Goal: Transaction & Acquisition: Obtain resource

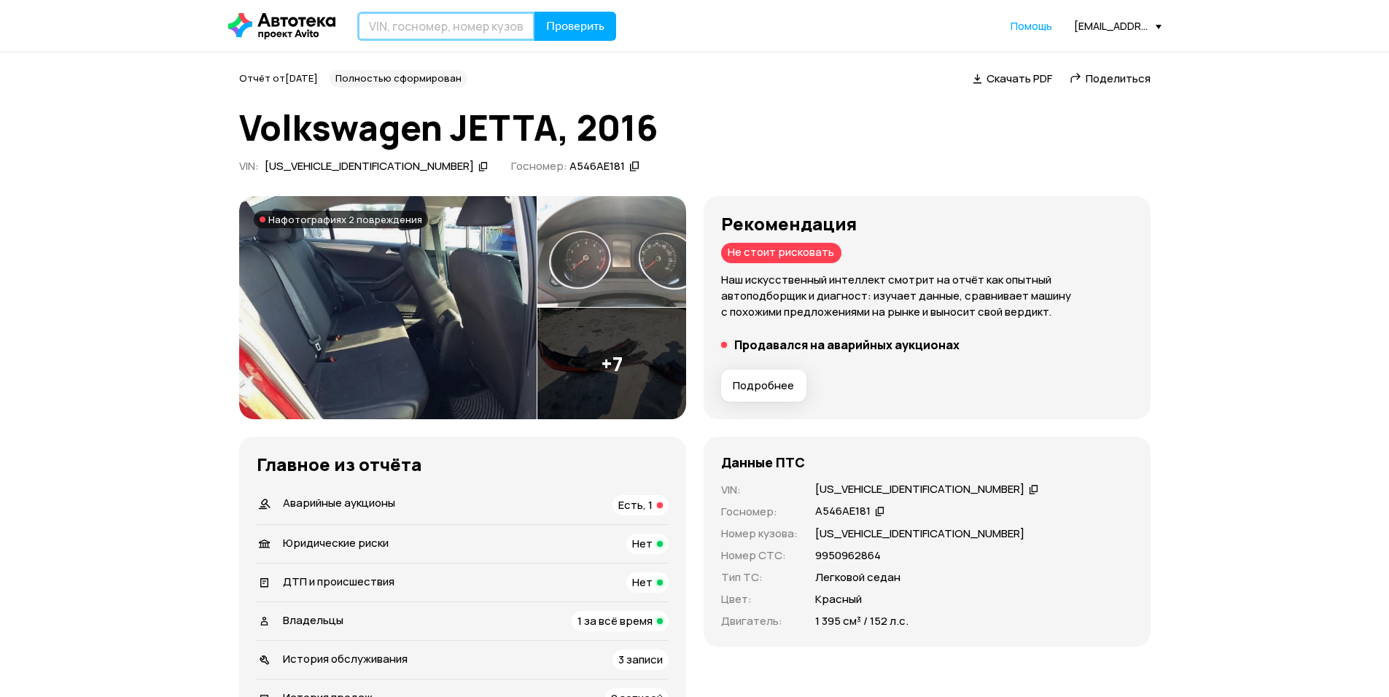
click at [441, 31] on input "text" at bounding box center [446, 26] width 178 height 29
type input "[PERSON_NAME]"
type input "Т183АУ181"
click at [585, 22] on span "Проверить" at bounding box center [575, 26] width 58 height 12
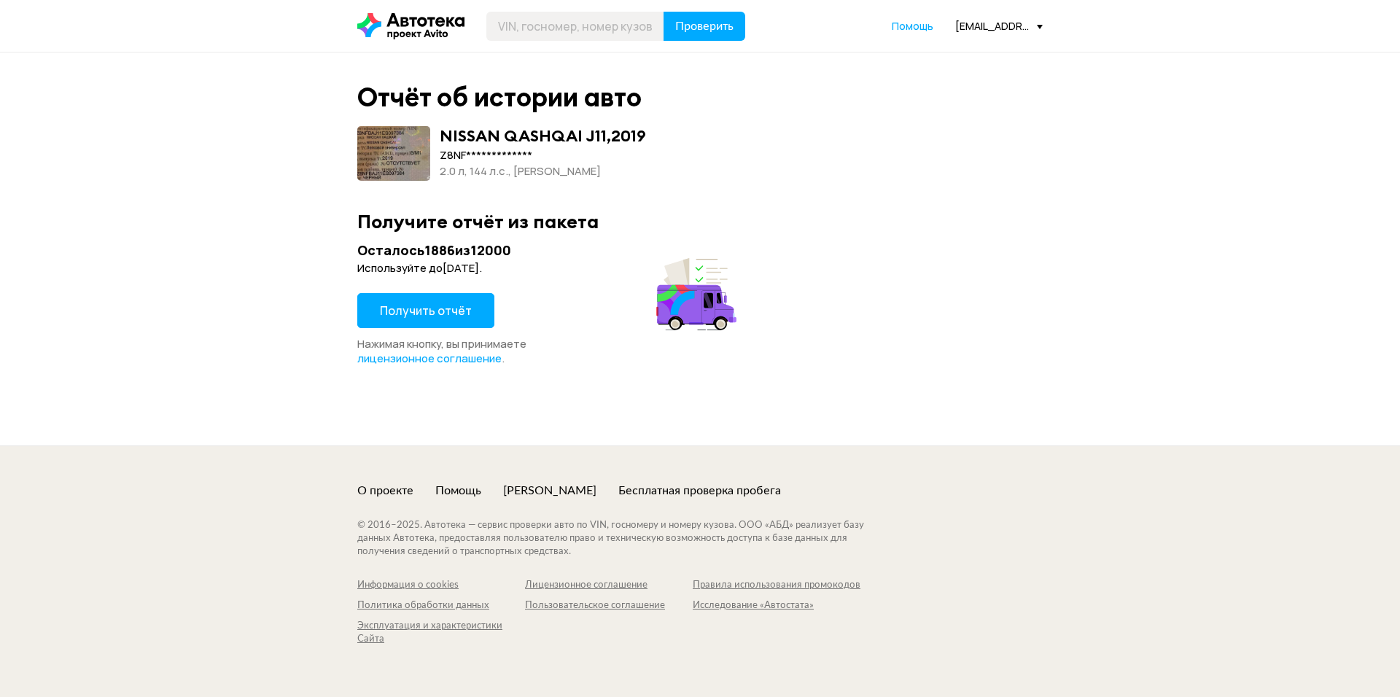
click at [445, 314] on span "Получить отчёт" at bounding box center [426, 311] width 92 height 16
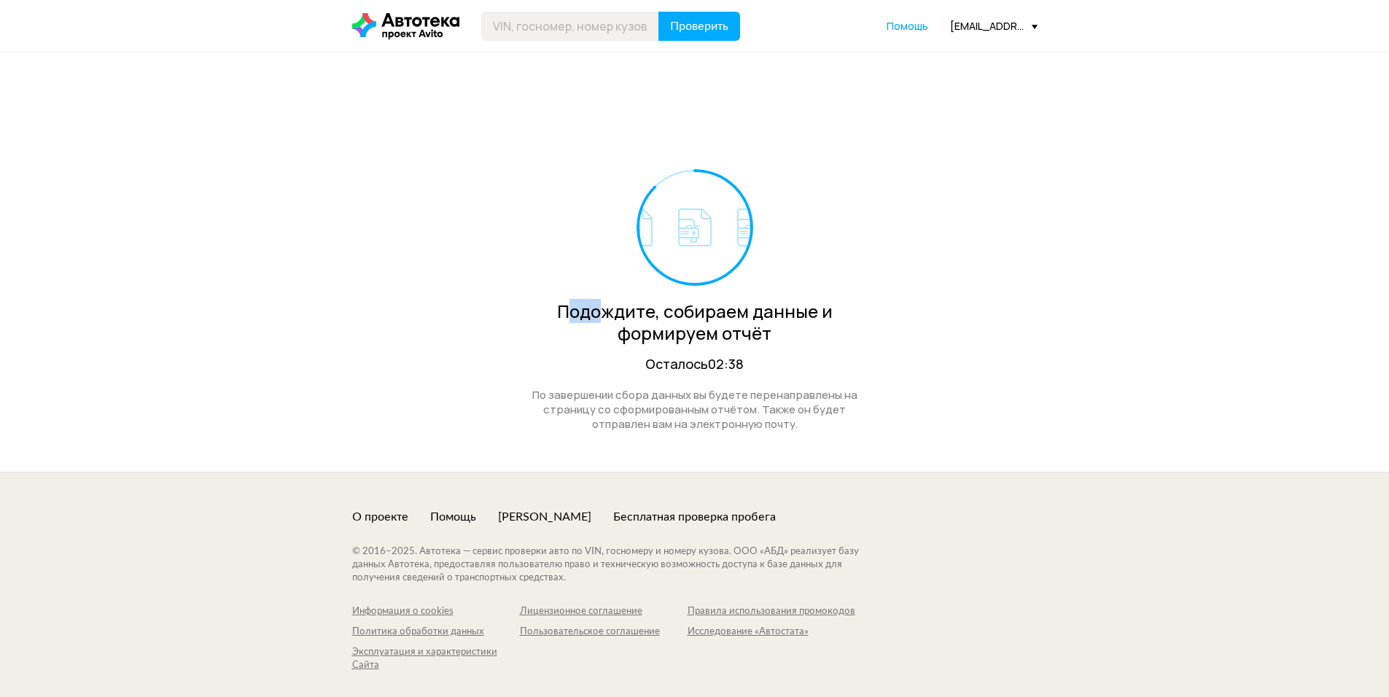
drag, startPoint x: 573, startPoint y: 313, endPoint x: 606, endPoint y: 314, distance: 32.8
click at [606, 314] on div "Подождите, собираем данные и формируем отчёт" at bounding box center [694, 322] width 357 height 44
click at [875, 385] on div "Подождите, собираем данные и формируем отчёт Осталось 02:37 По завершении сбора…" at bounding box center [694, 261] width 685 height 419
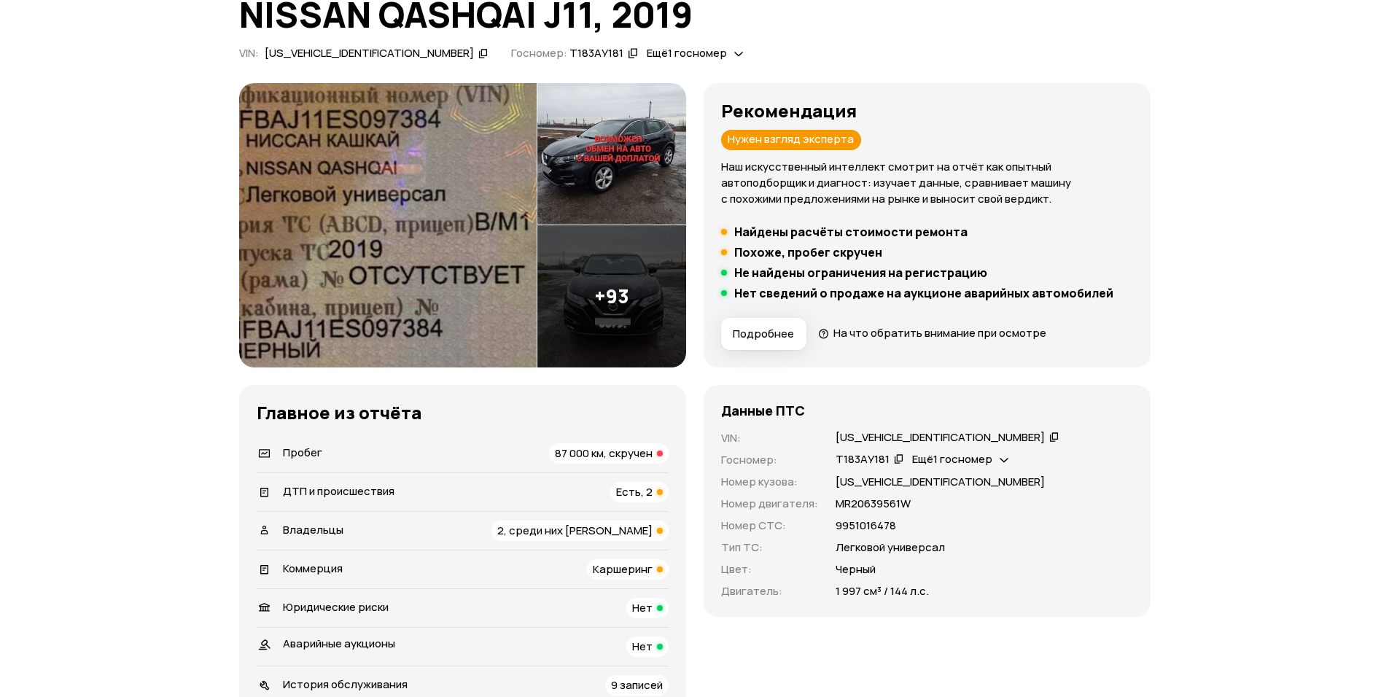
scroll to position [437, 0]
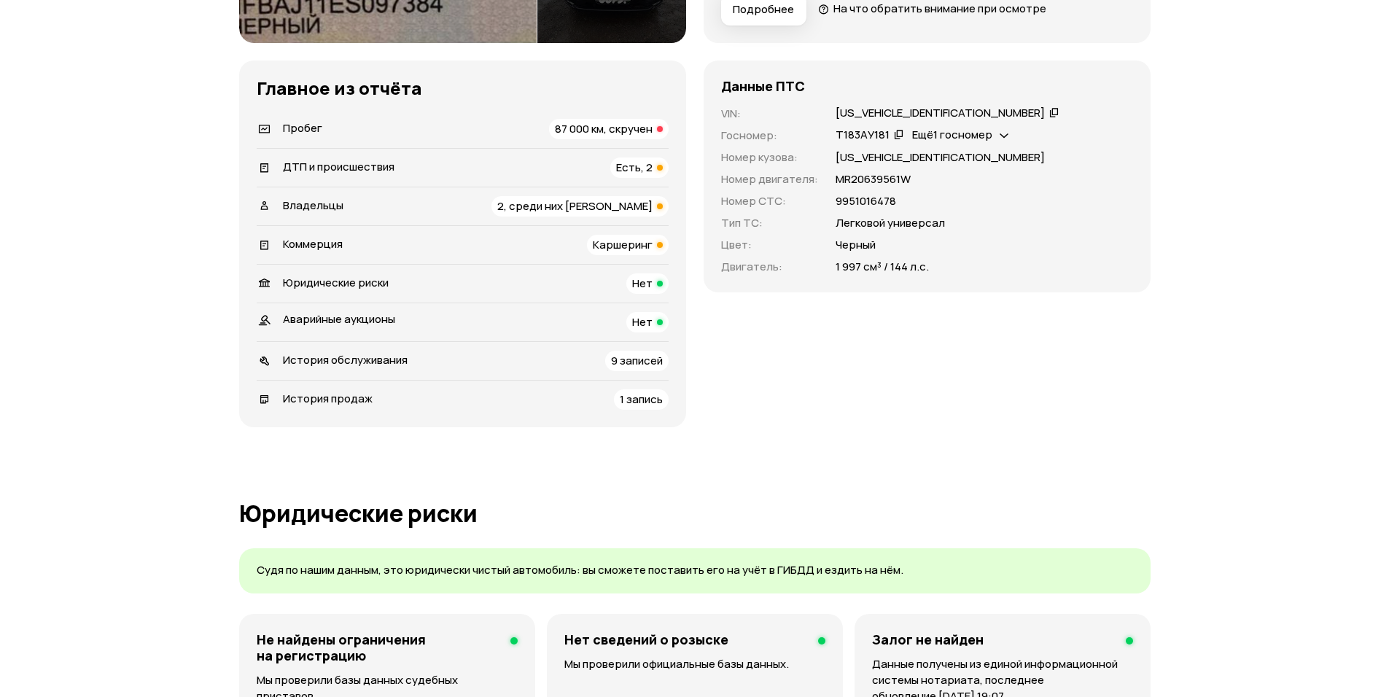
click at [622, 130] on span "87 000 км, скручен" at bounding box center [604, 128] width 98 height 15
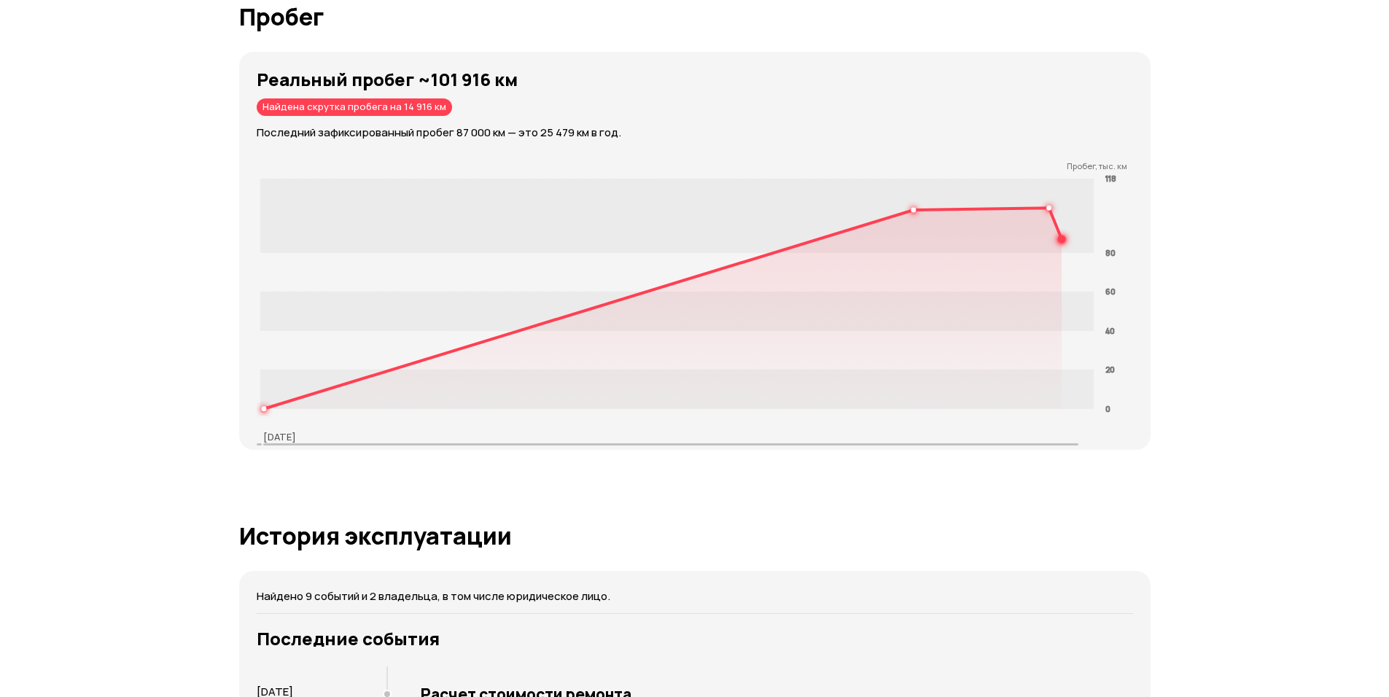
scroll to position [2266, 0]
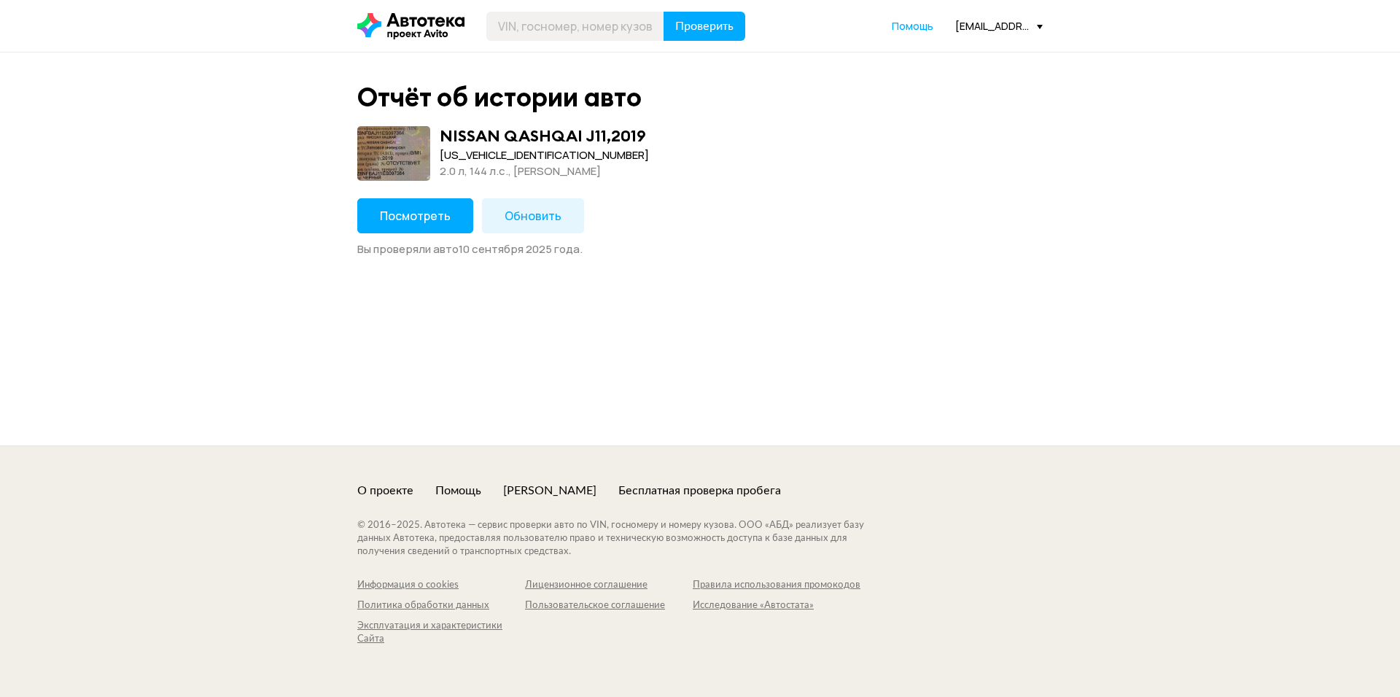
click at [427, 222] on span "Посмотреть" at bounding box center [415, 216] width 71 height 16
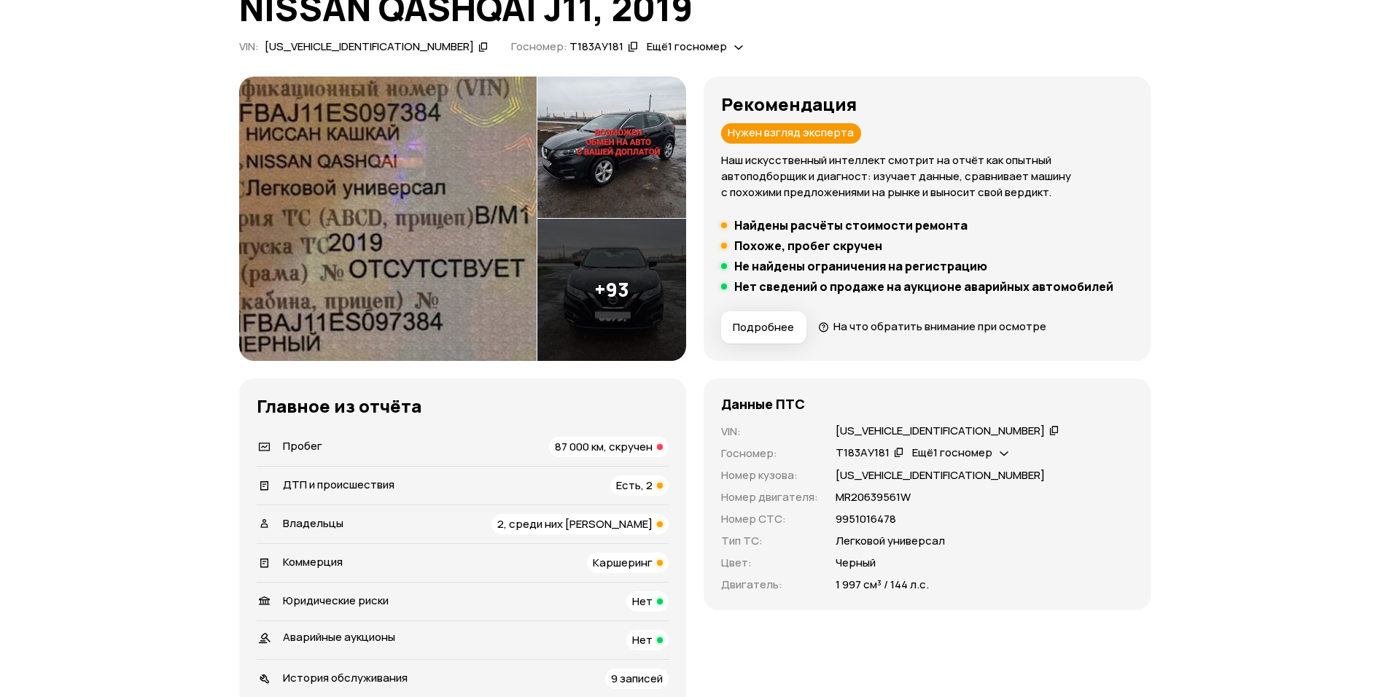
scroll to position [146, 0]
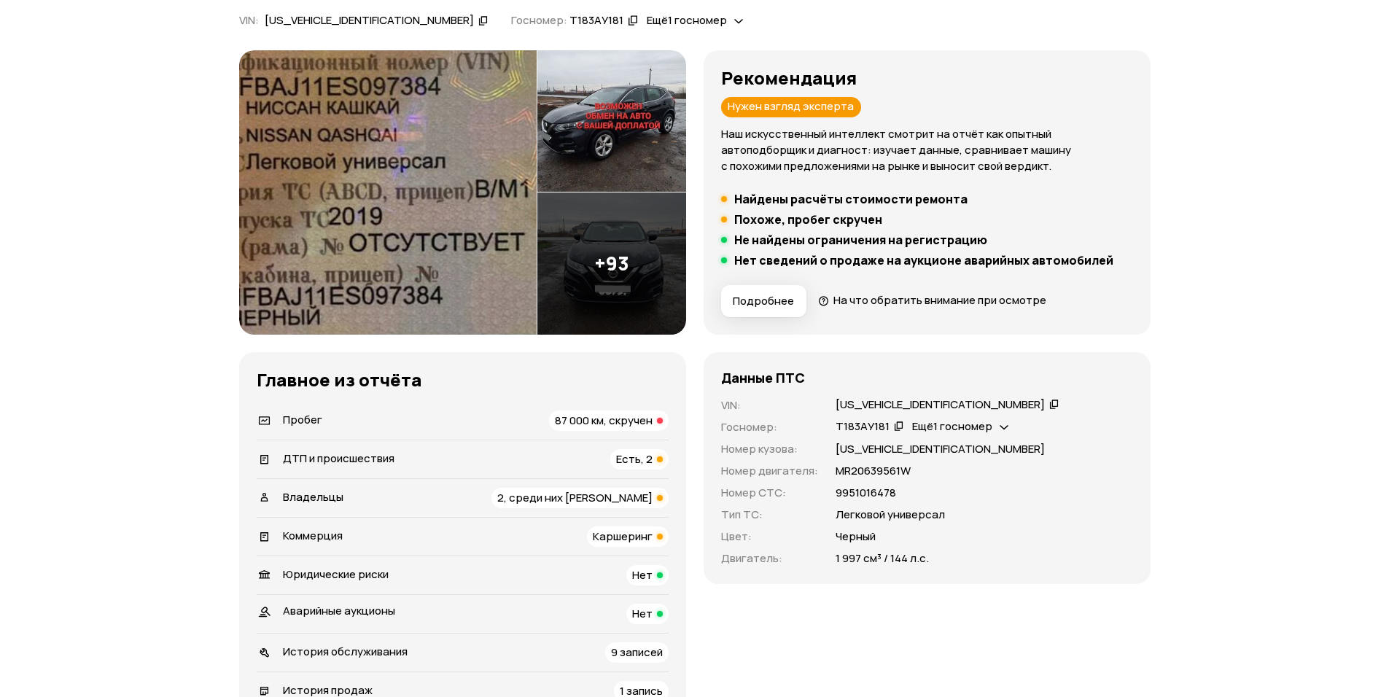
click at [655, 460] on div "Есть, 2" at bounding box center [639, 459] width 58 height 20
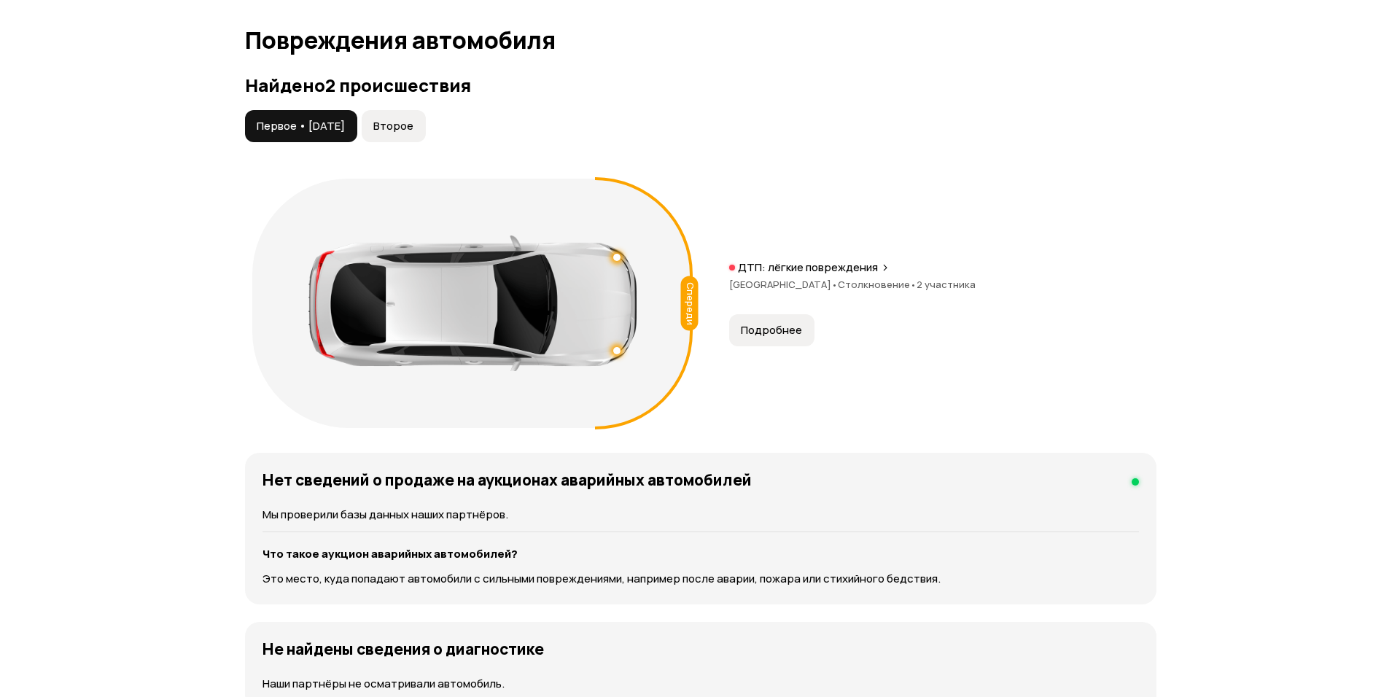
scroll to position [1511, 0]
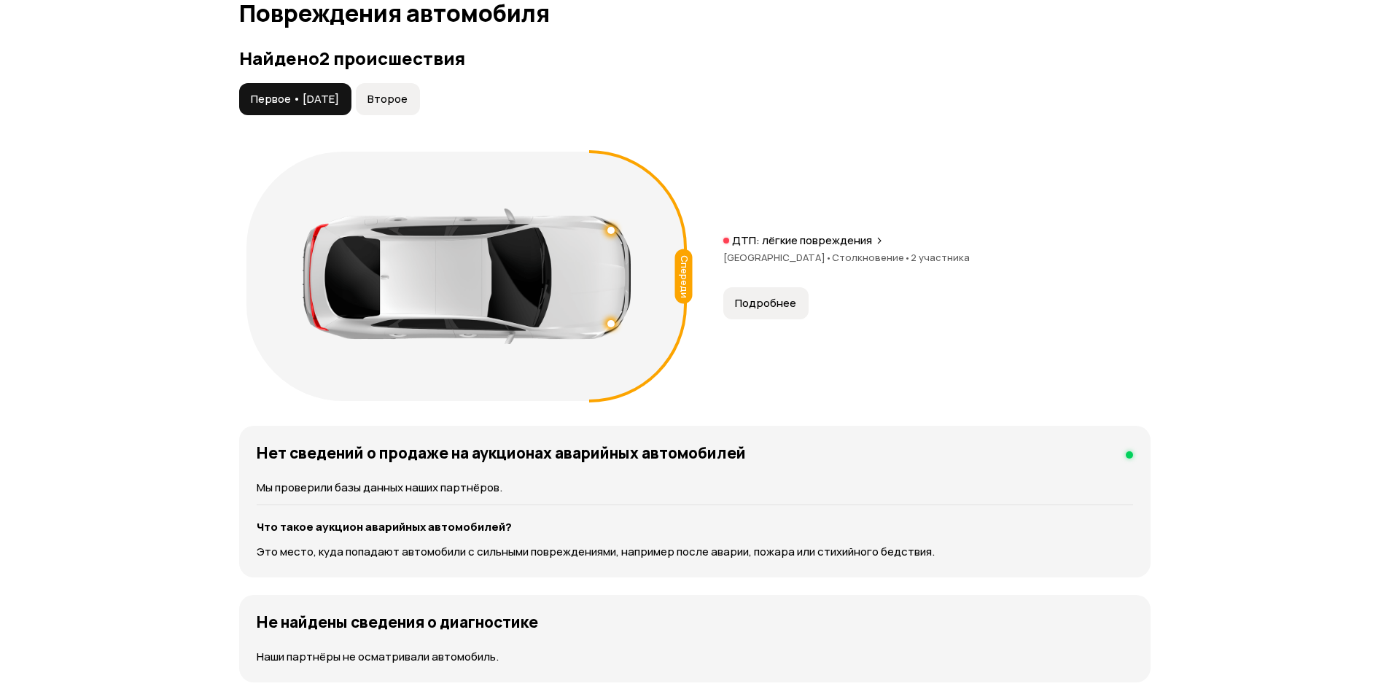
click at [774, 303] on span "Подробнее" at bounding box center [765, 303] width 61 height 15
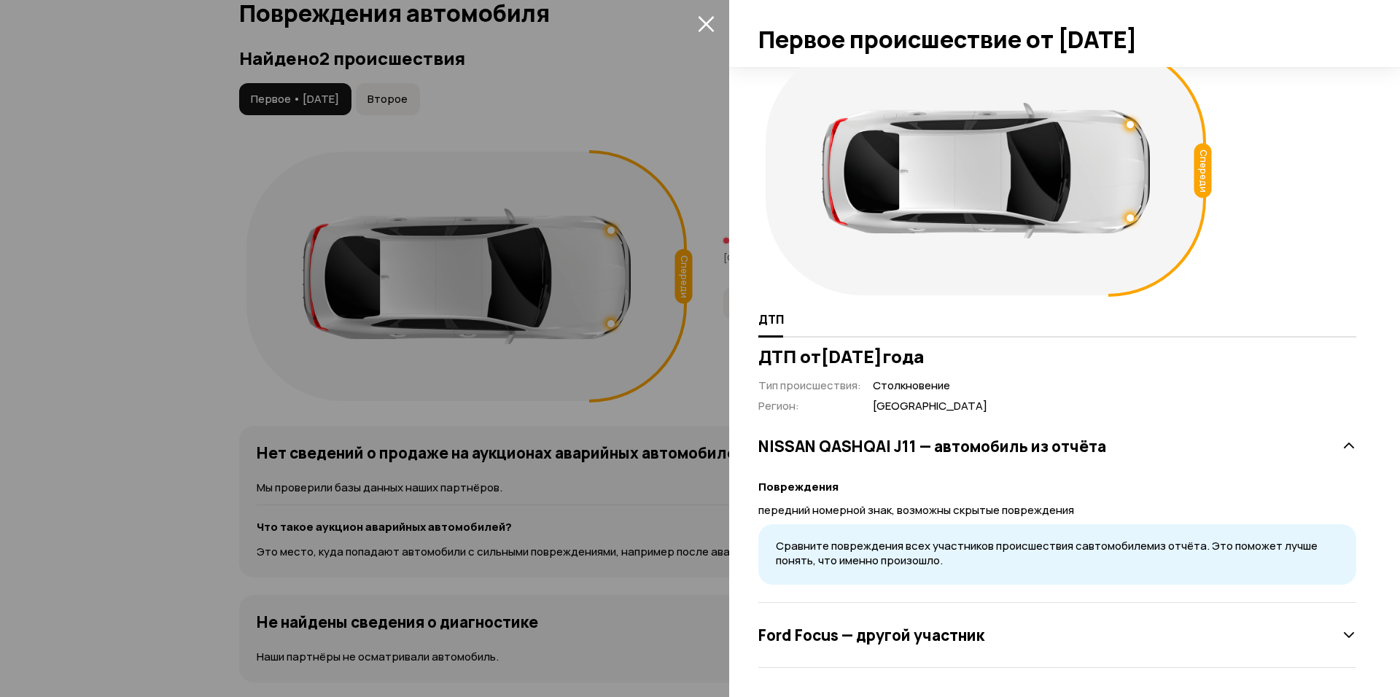
click at [959, 621] on div "Ford Focus — другой участник" at bounding box center [1057, 634] width 598 height 29
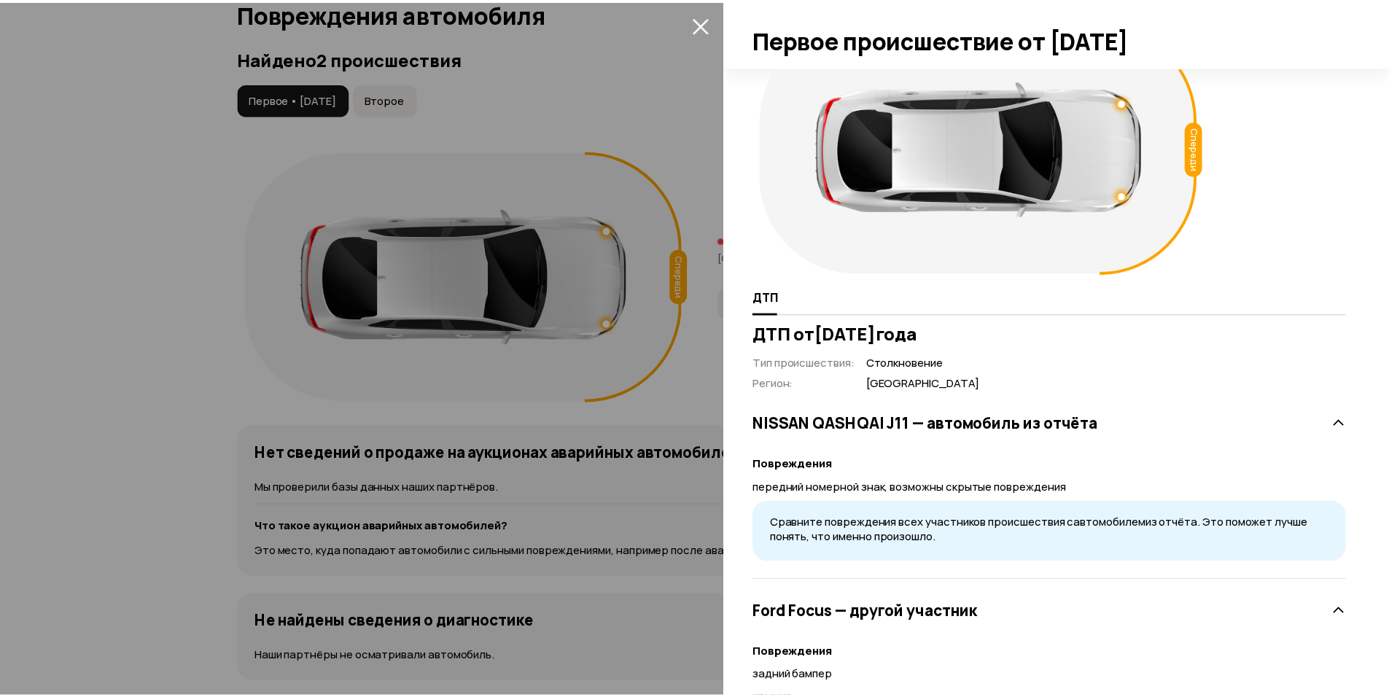
scroll to position [0, 0]
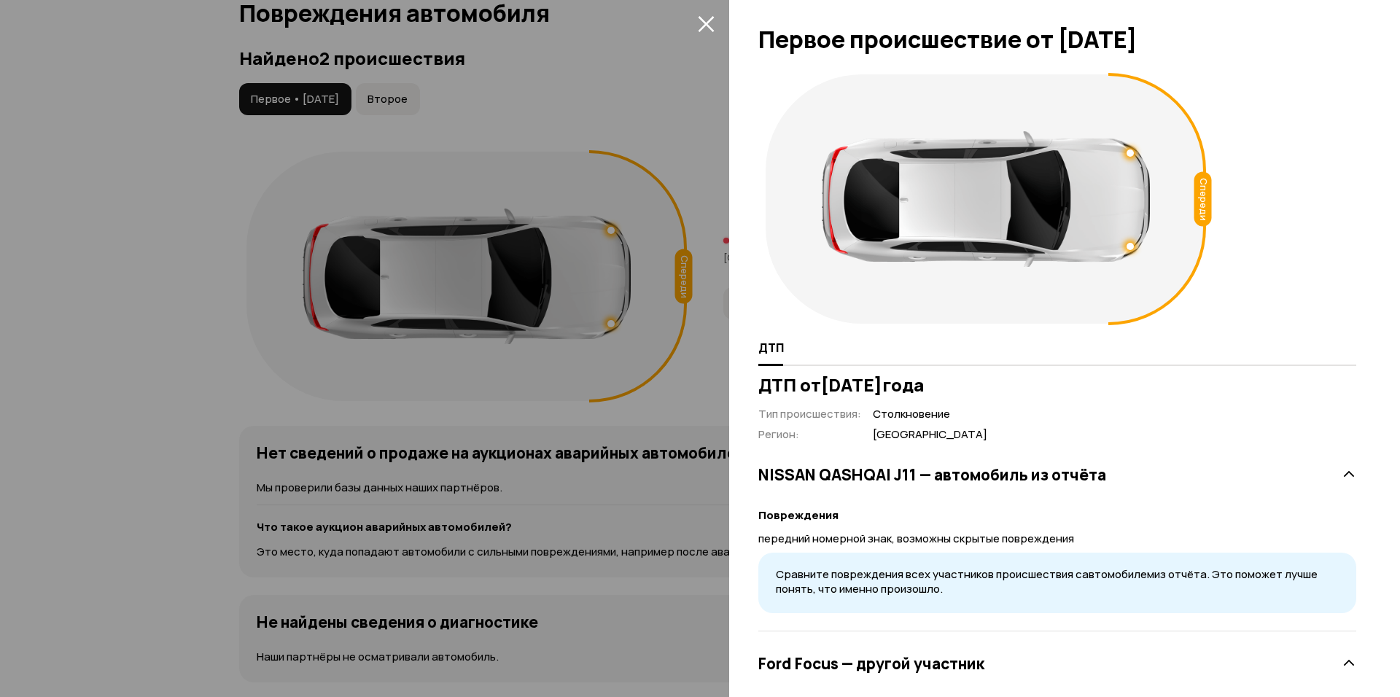
click at [707, 22] on icon "закрыть" at bounding box center [706, 24] width 16 height 16
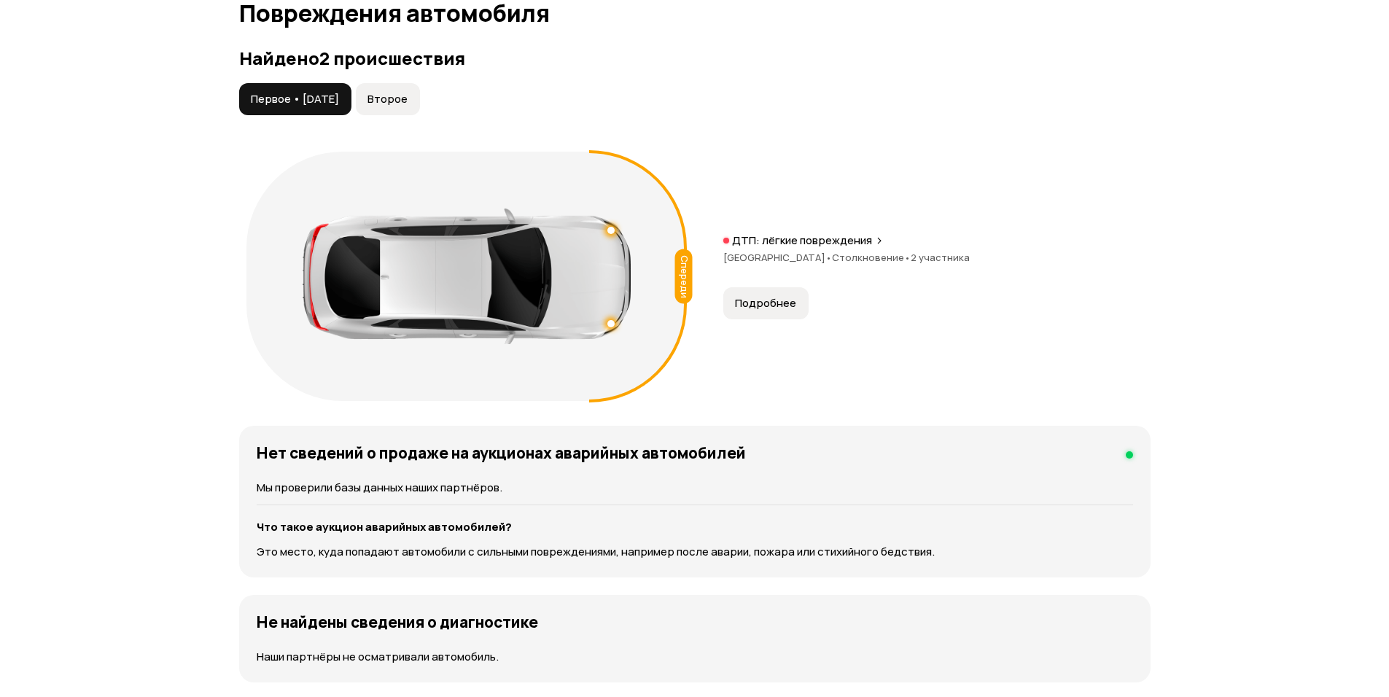
click at [408, 101] on span "Второе" at bounding box center [387, 99] width 40 height 15
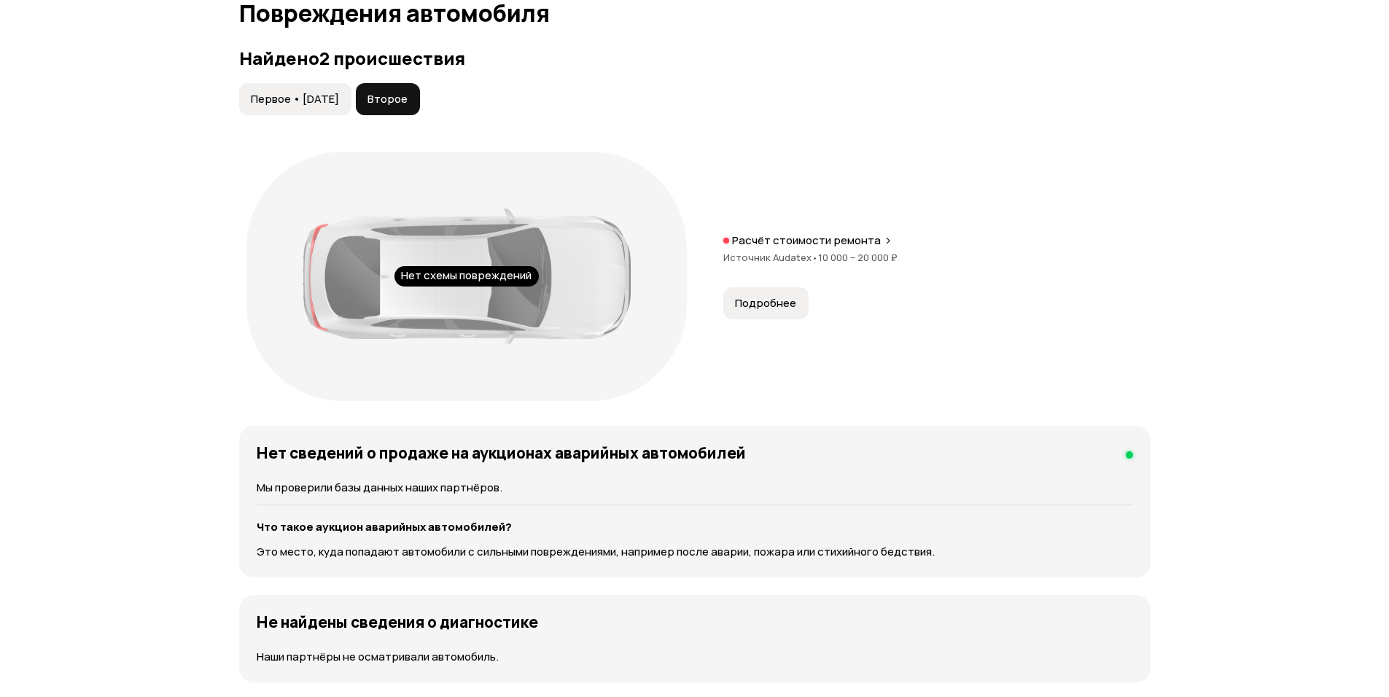
click at [766, 308] on span "Подробнее" at bounding box center [765, 303] width 61 height 15
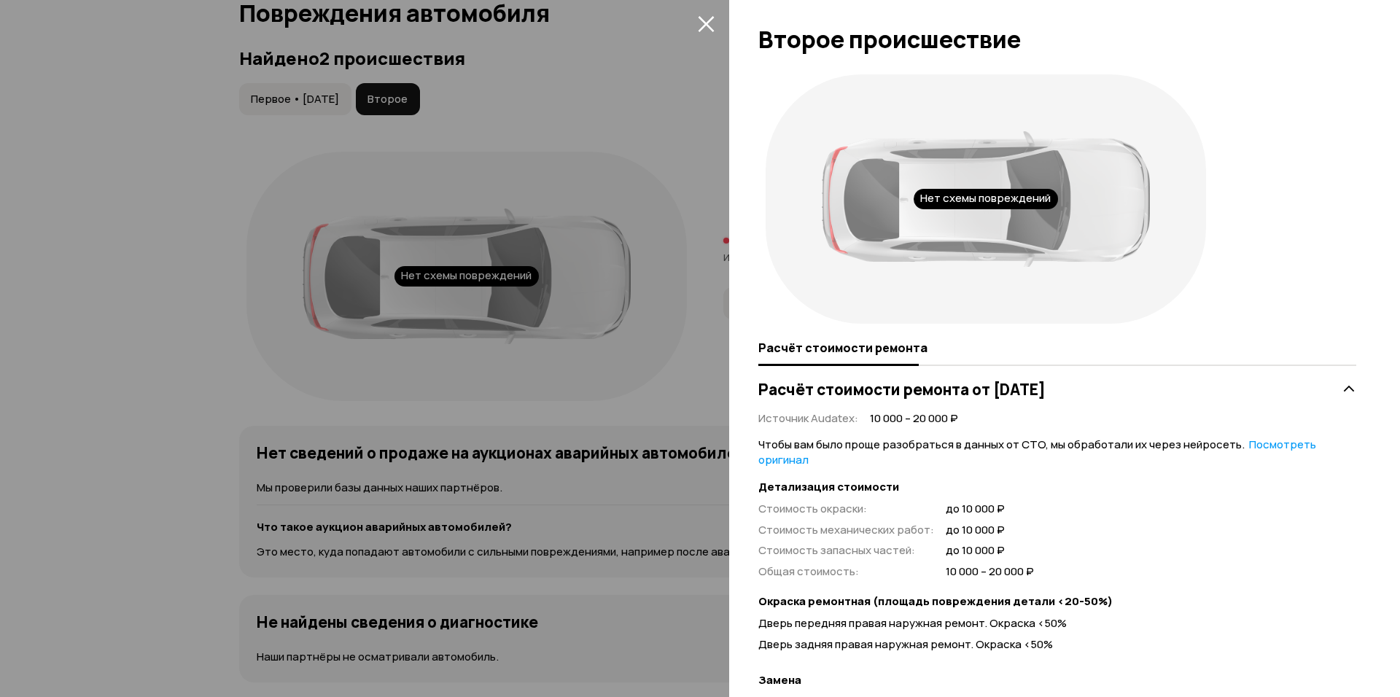
click at [699, 20] on icon "закрыть" at bounding box center [706, 23] width 17 height 17
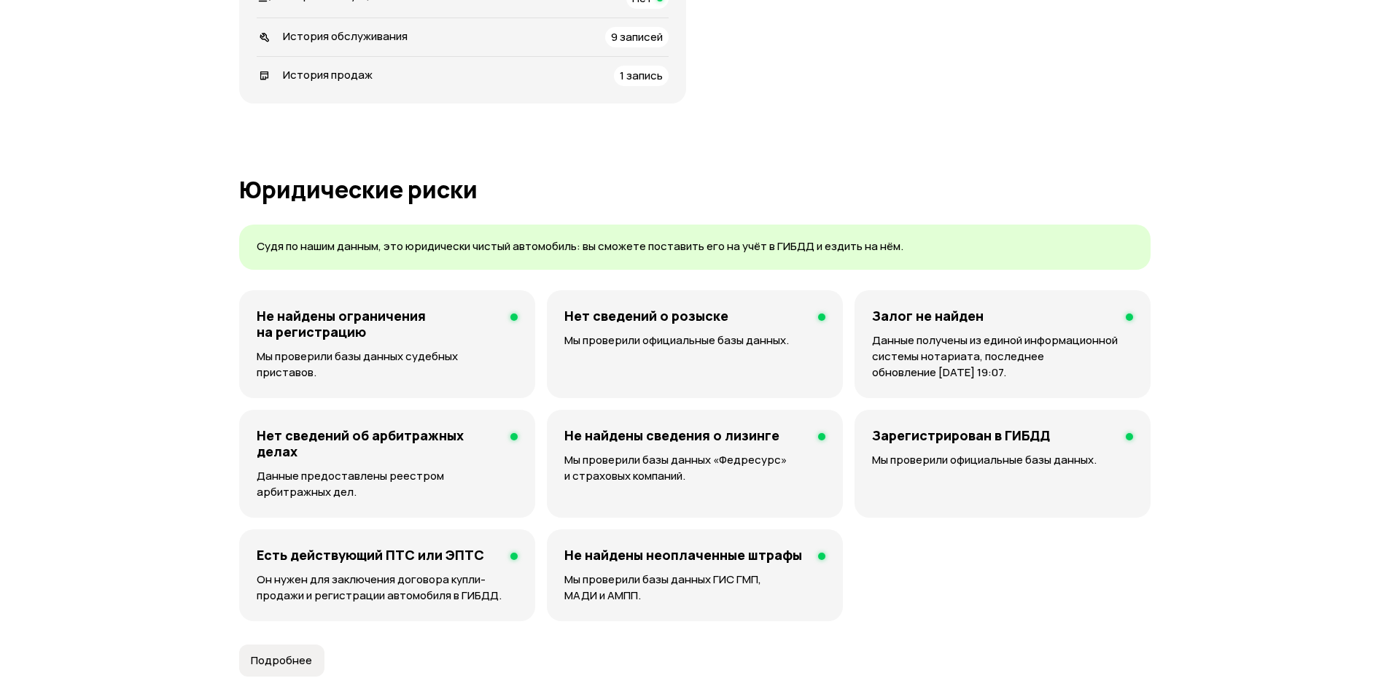
scroll to position [563, 0]
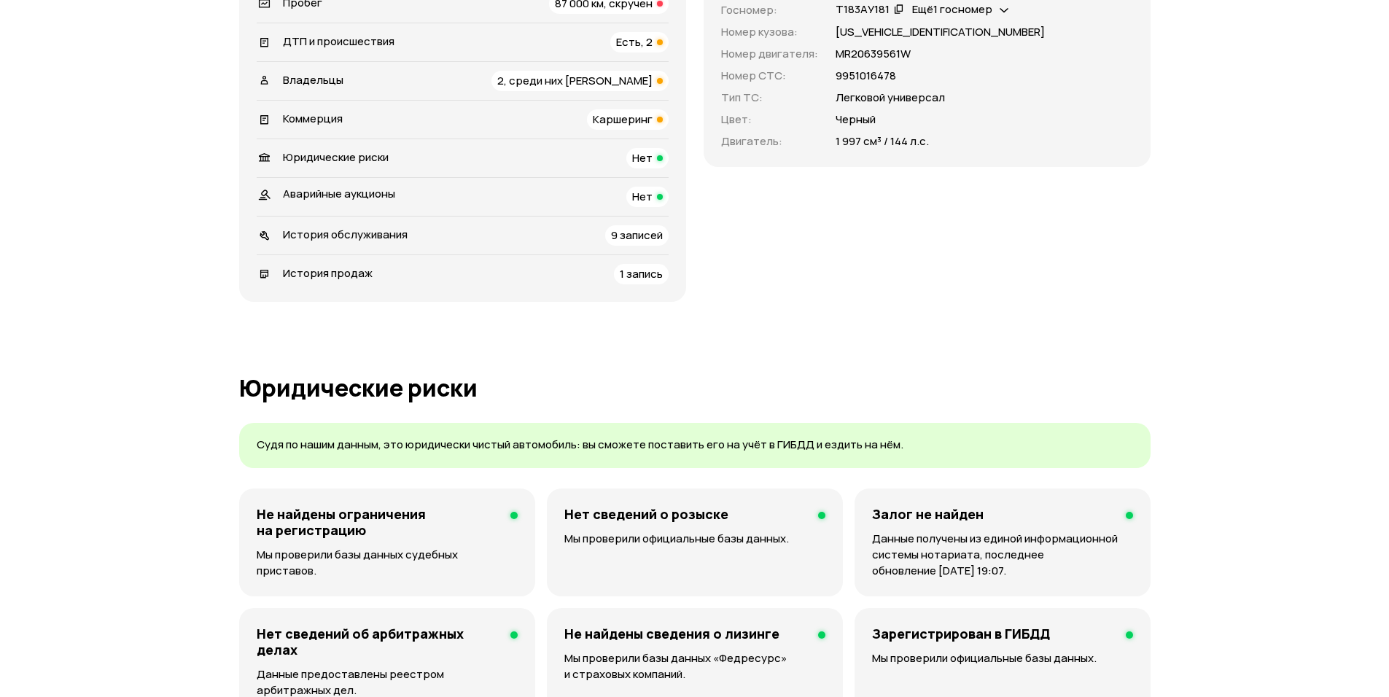
click at [611, 114] on span "Каршеринг" at bounding box center [623, 119] width 60 height 15
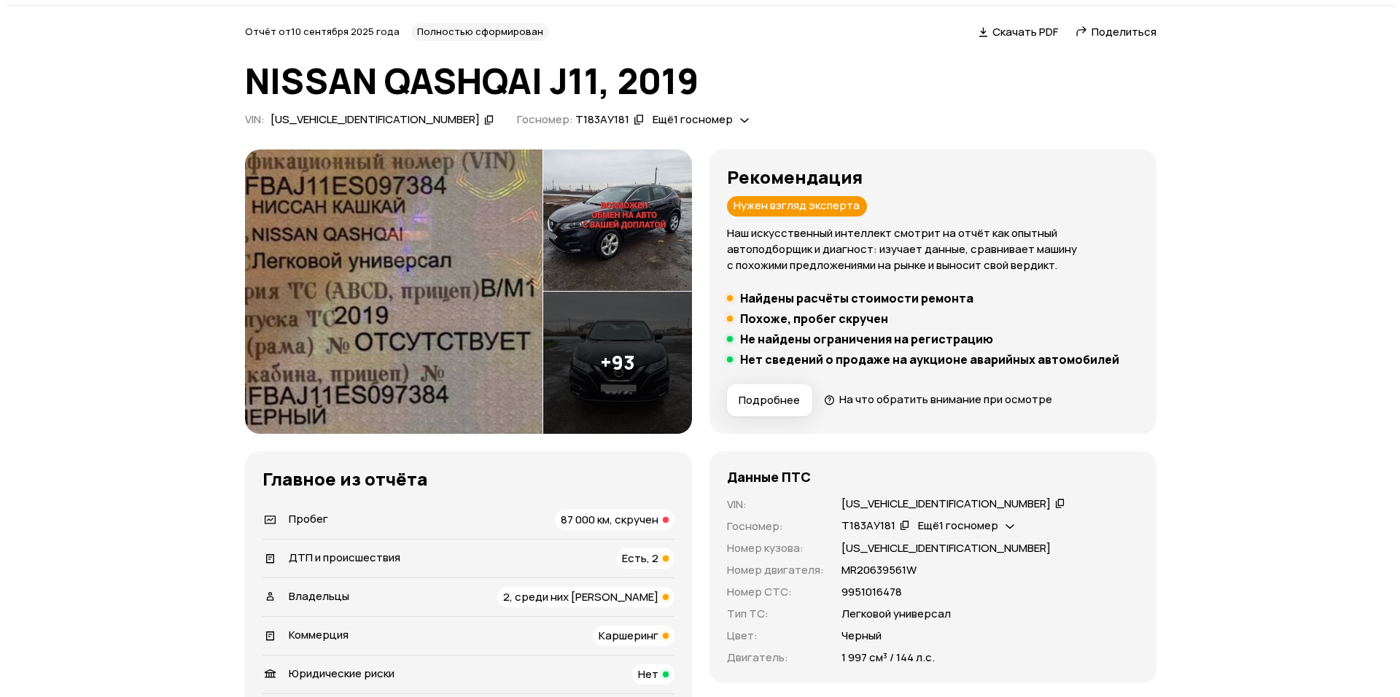
scroll to position [73, 0]
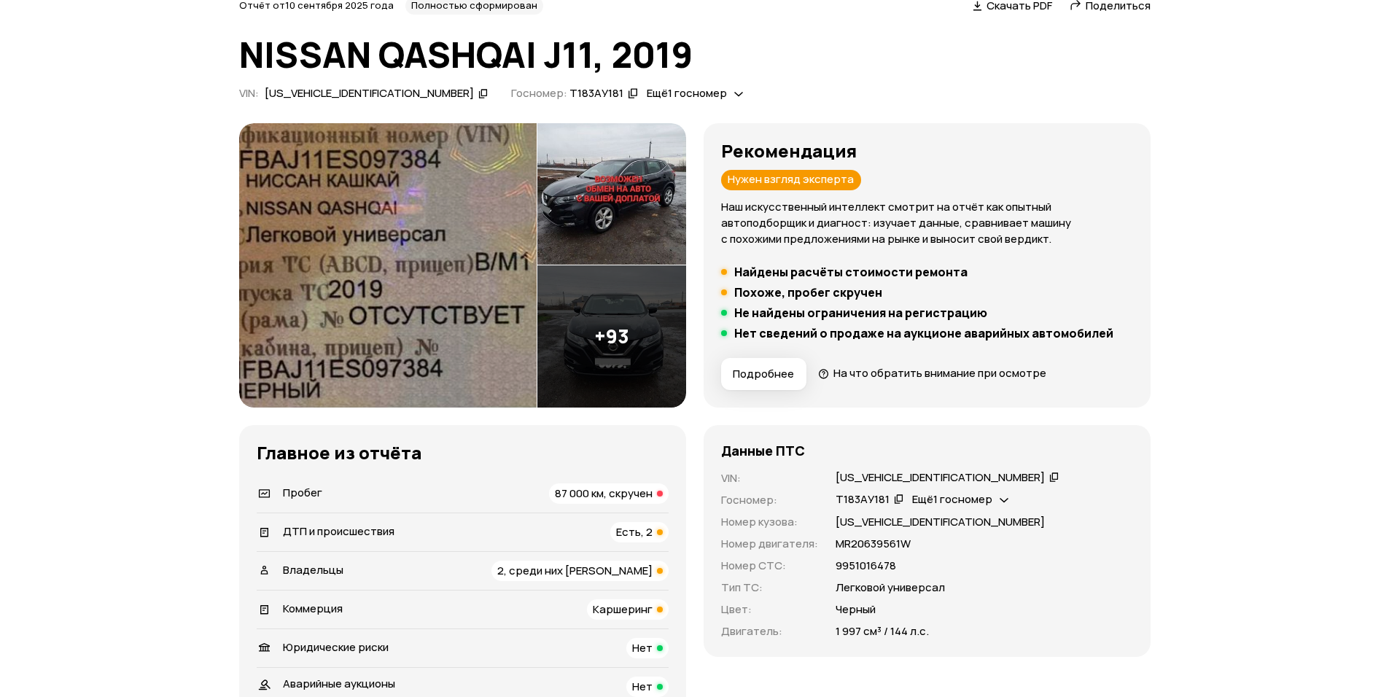
click at [891, 473] on div "[US_VEHICLE_IDENTIFICATION_NUMBER]" at bounding box center [940, 477] width 209 height 15
copy div "[US_VEHICLE_IDENTIFICATION_NUMBER]"
click at [616, 185] on img at bounding box center [611, 194] width 149 height 142
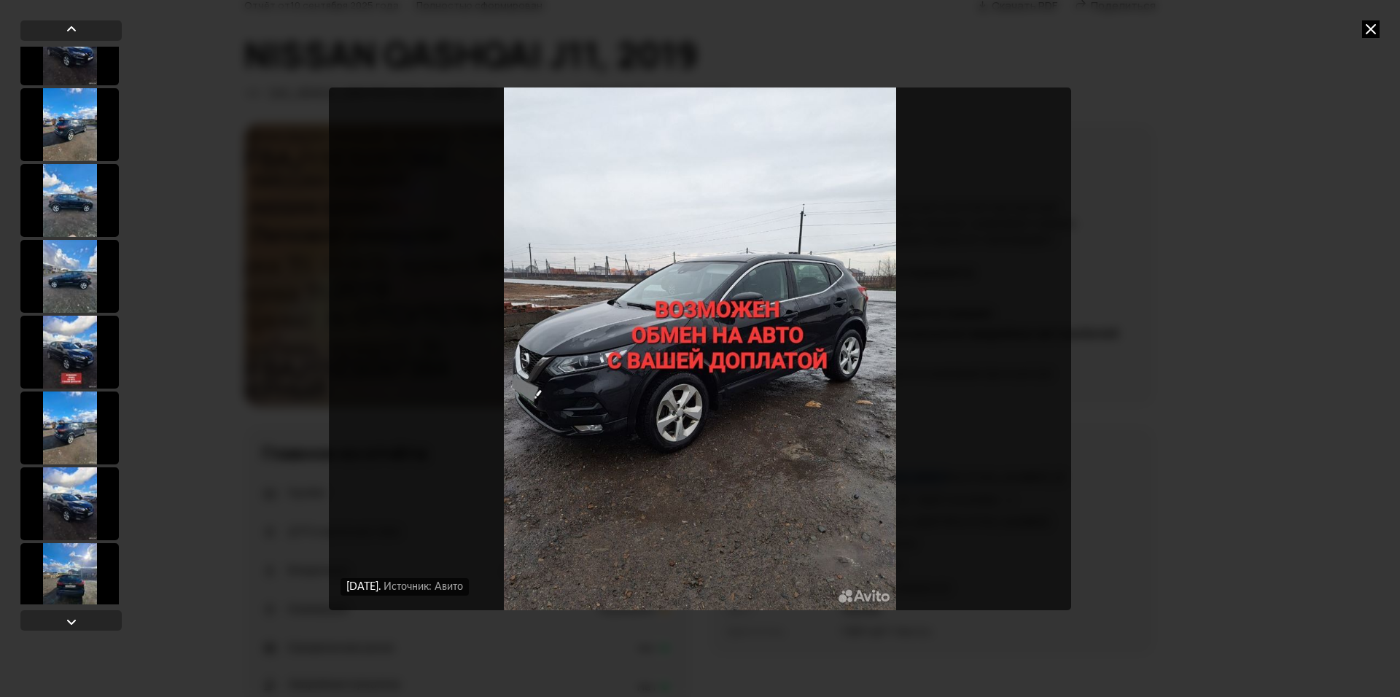
scroll to position [2989, 0]
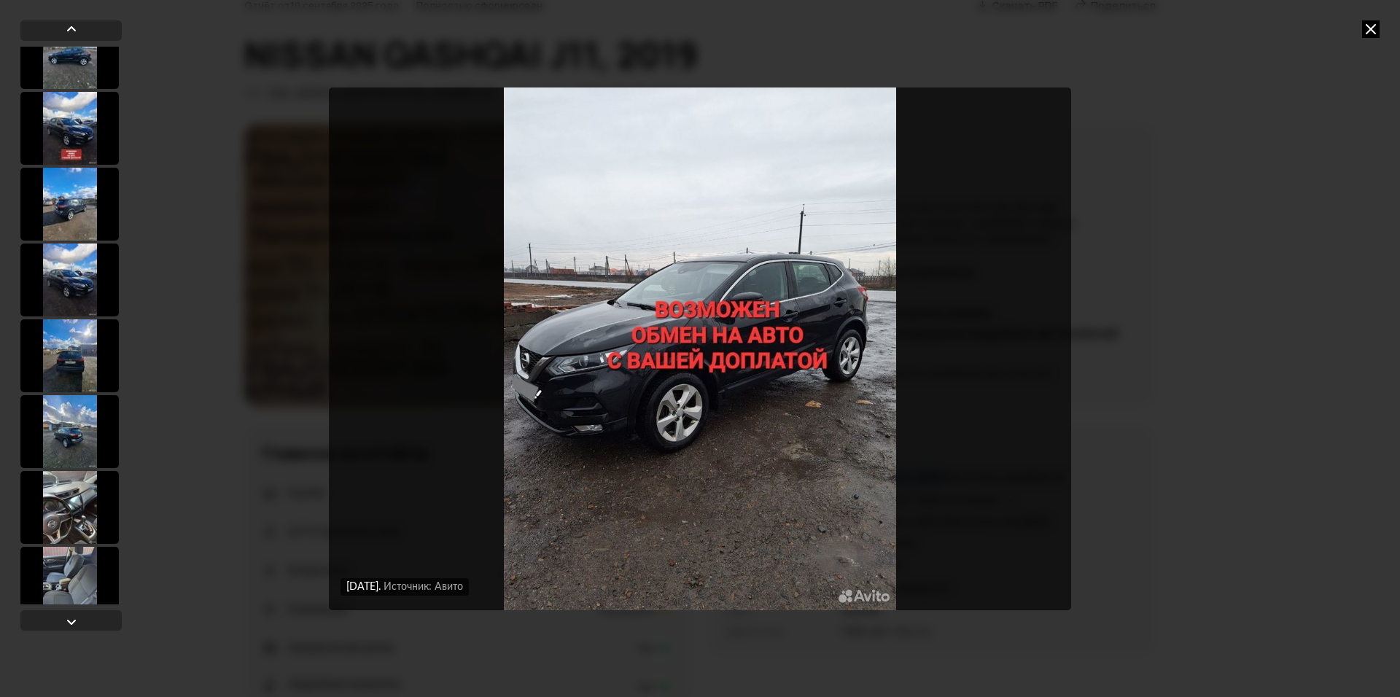
click at [97, 139] on div at bounding box center [69, 128] width 98 height 73
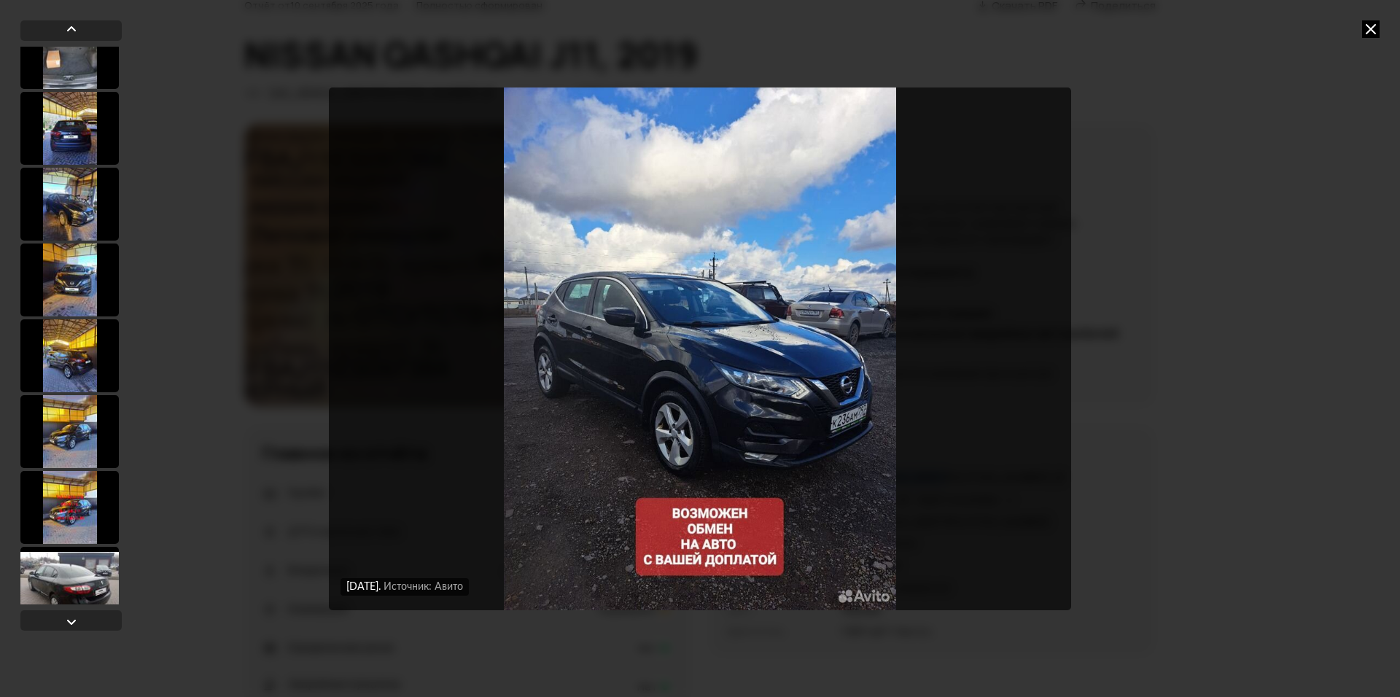
scroll to position [6723, 0]
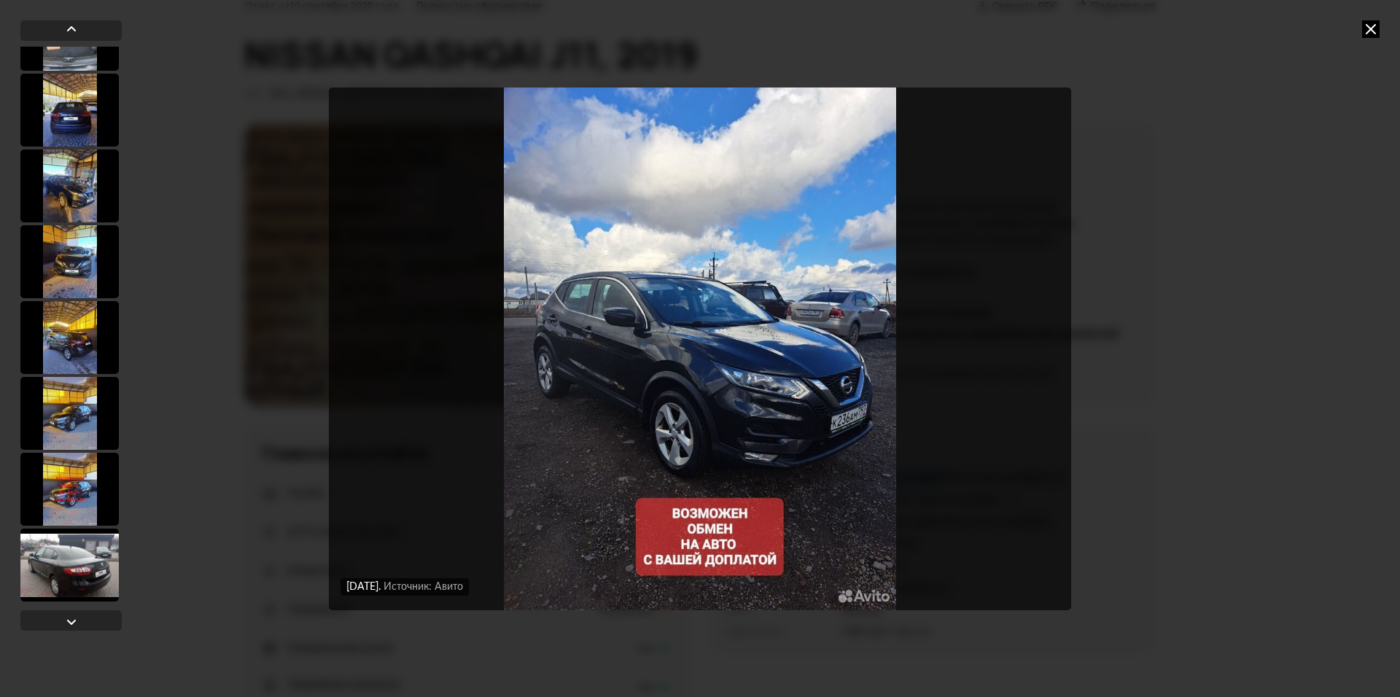
click at [82, 486] on div at bounding box center [69, 489] width 98 height 73
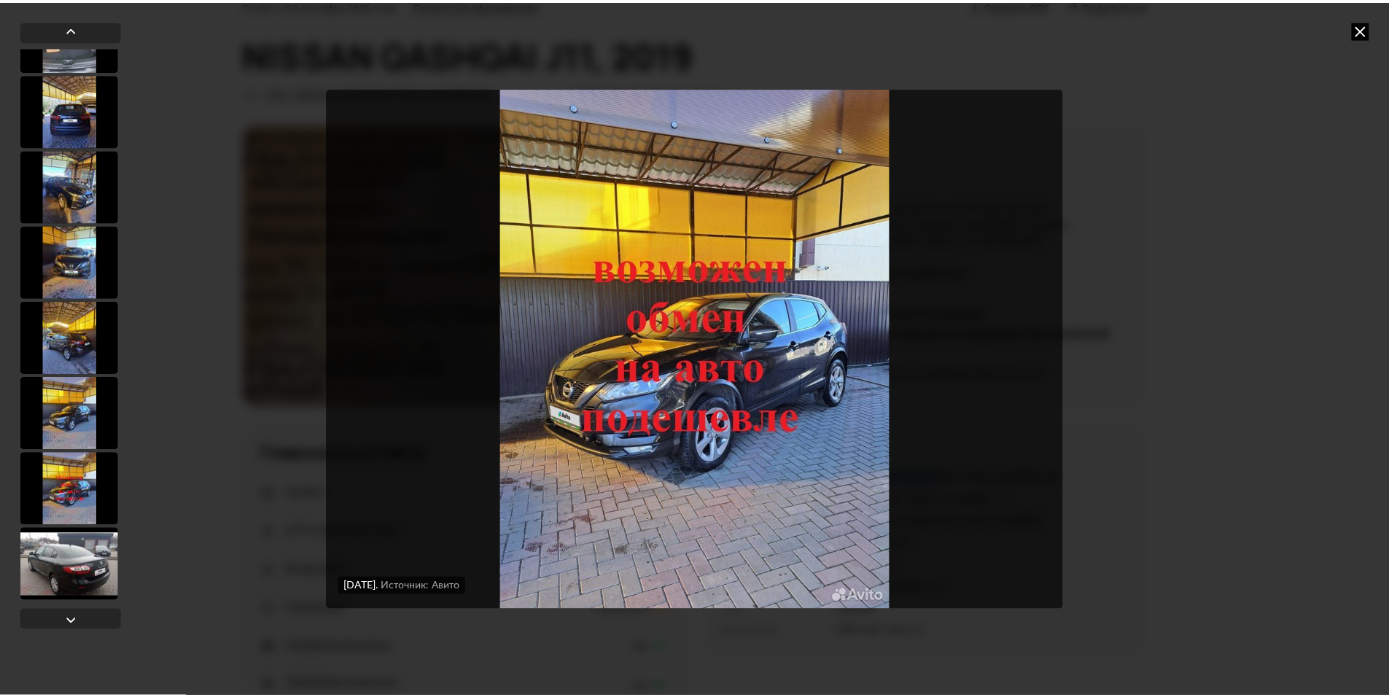
scroll to position [6722, 0]
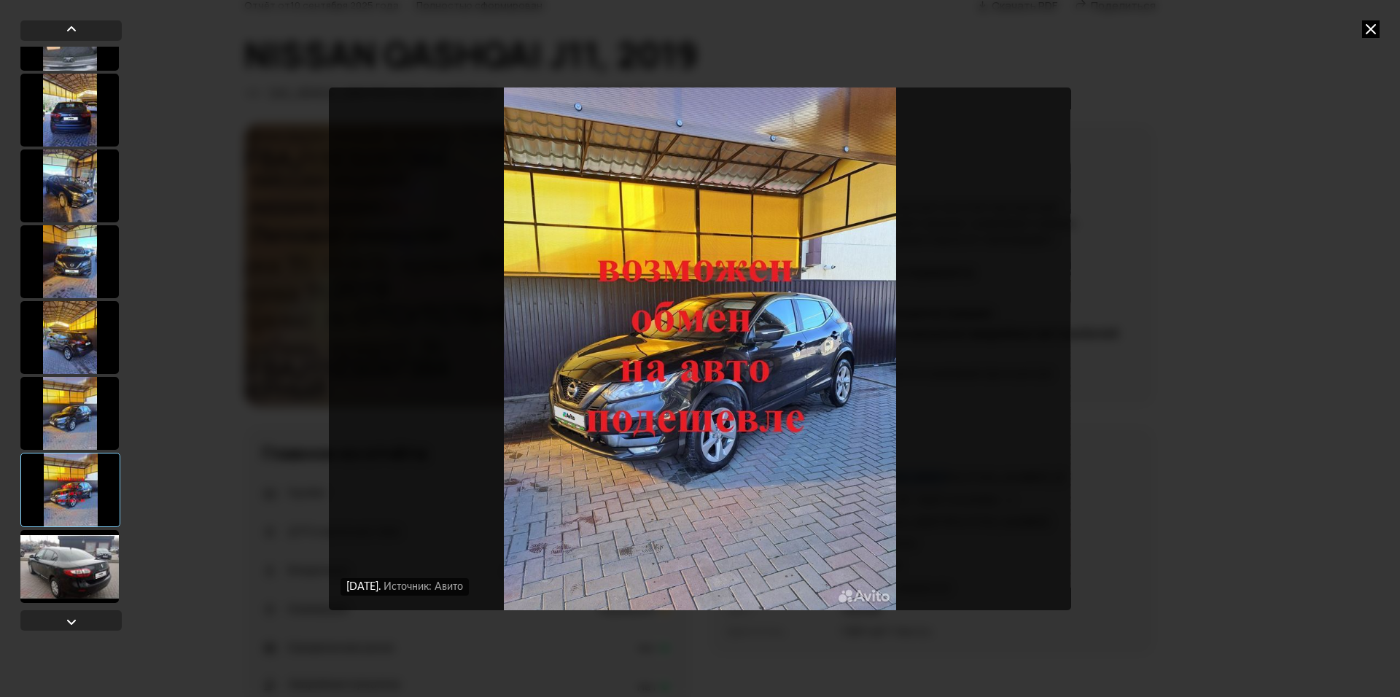
click at [1364, 32] on icon at bounding box center [1370, 28] width 17 height 17
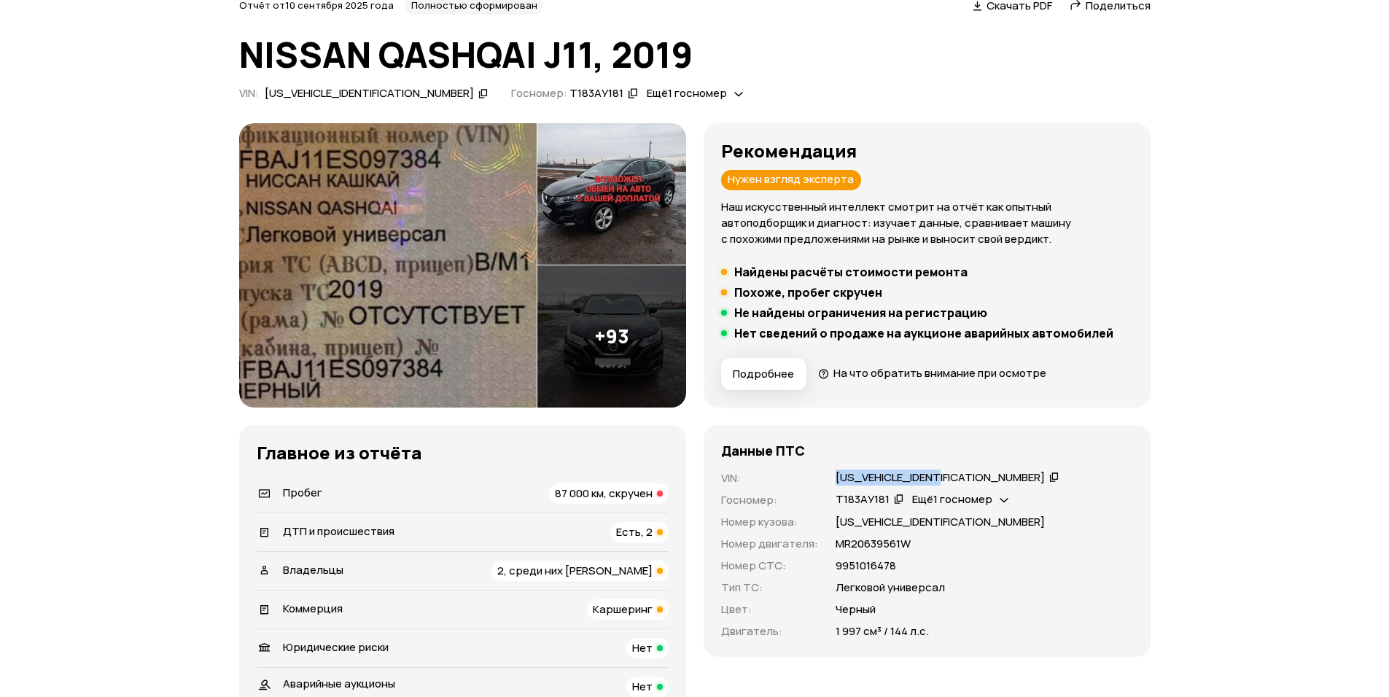
copy div "[US_VEHICLE_IDENTIFICATION_NUMBER]"
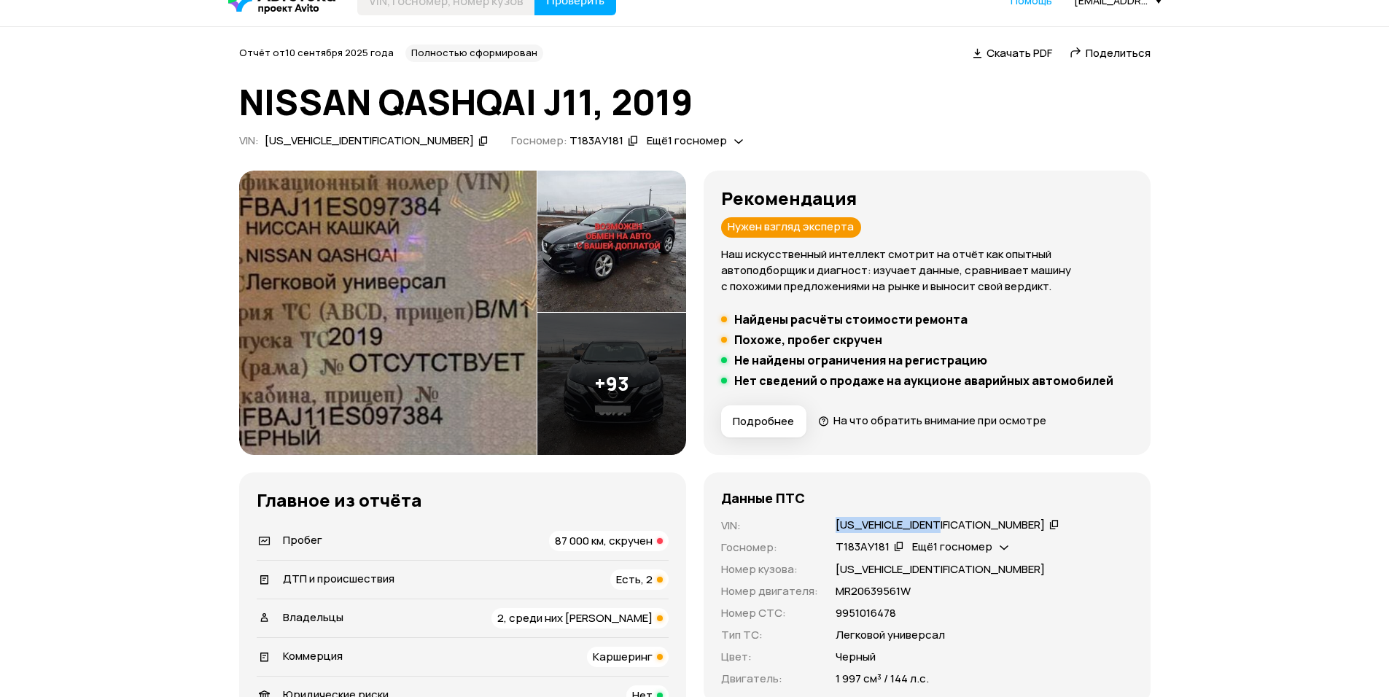
scroll to position [0, 0]
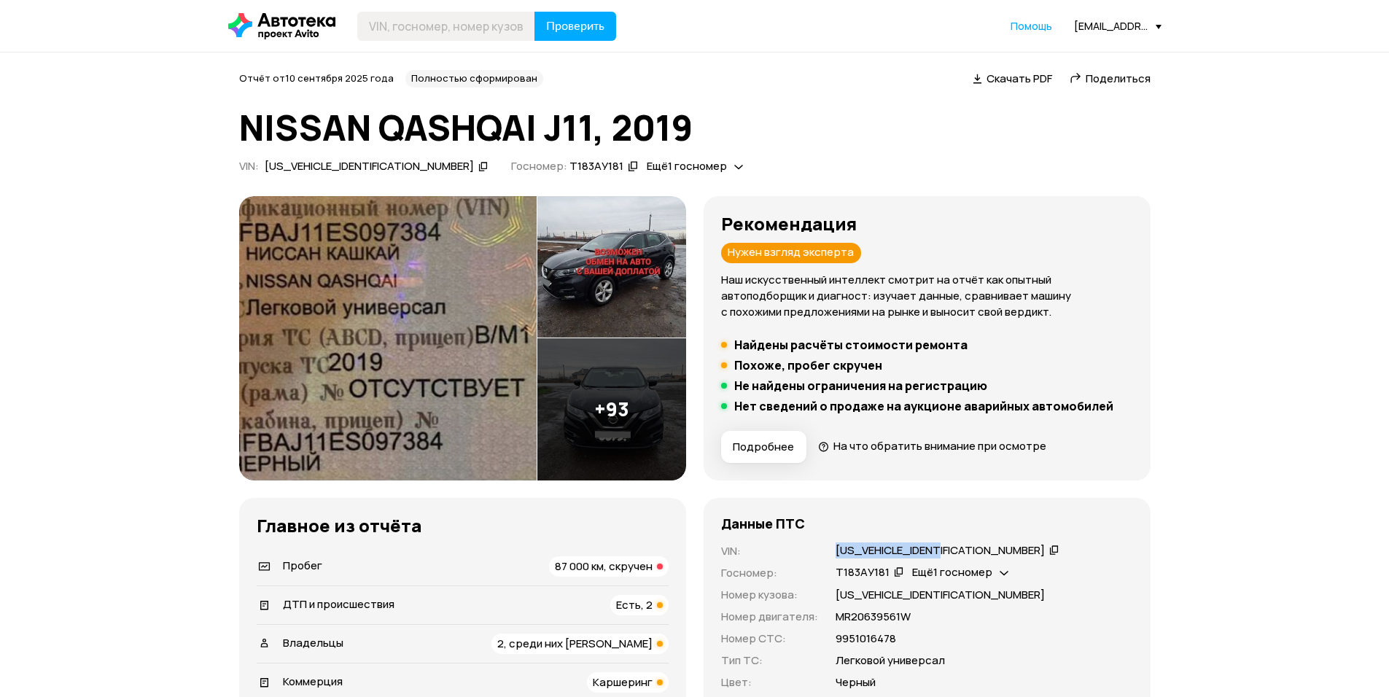
click at [425, 312] on img at bounding box center [387, 338] width 297 height 284
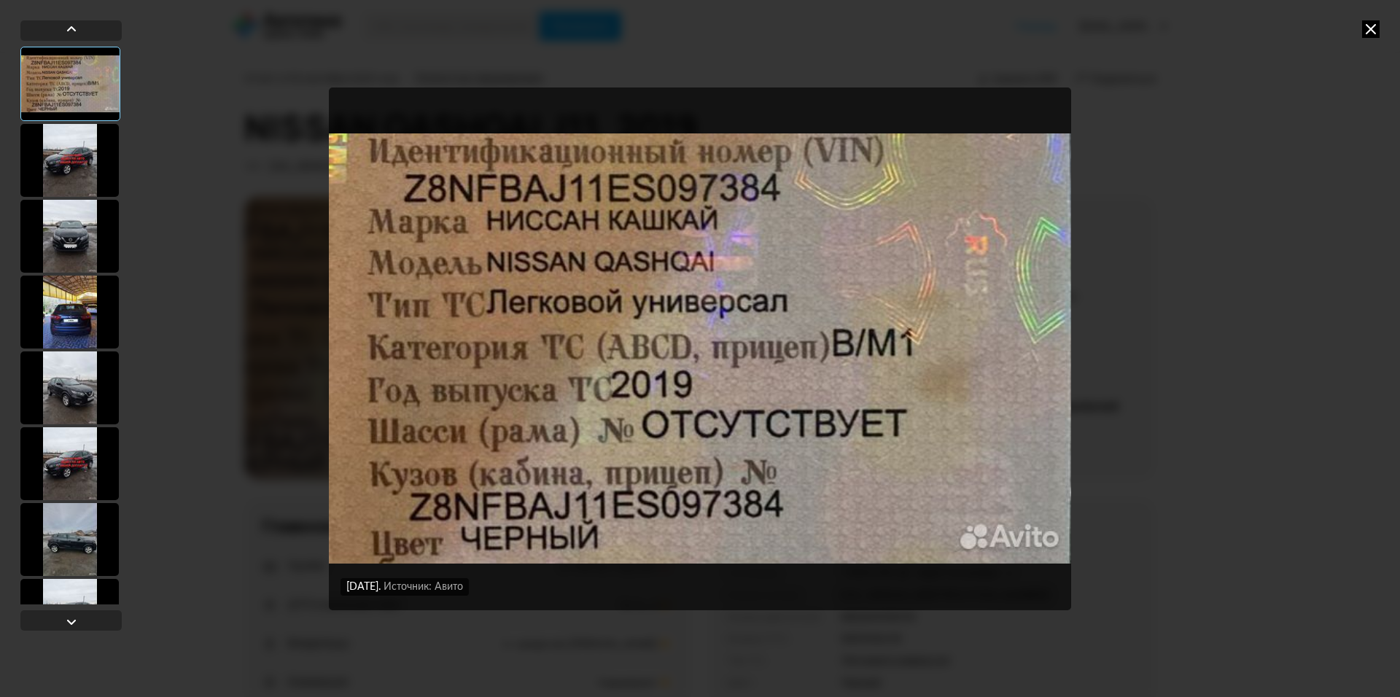
click at [81, 173] on div at bounding box center [69, 160] width 98 height 73
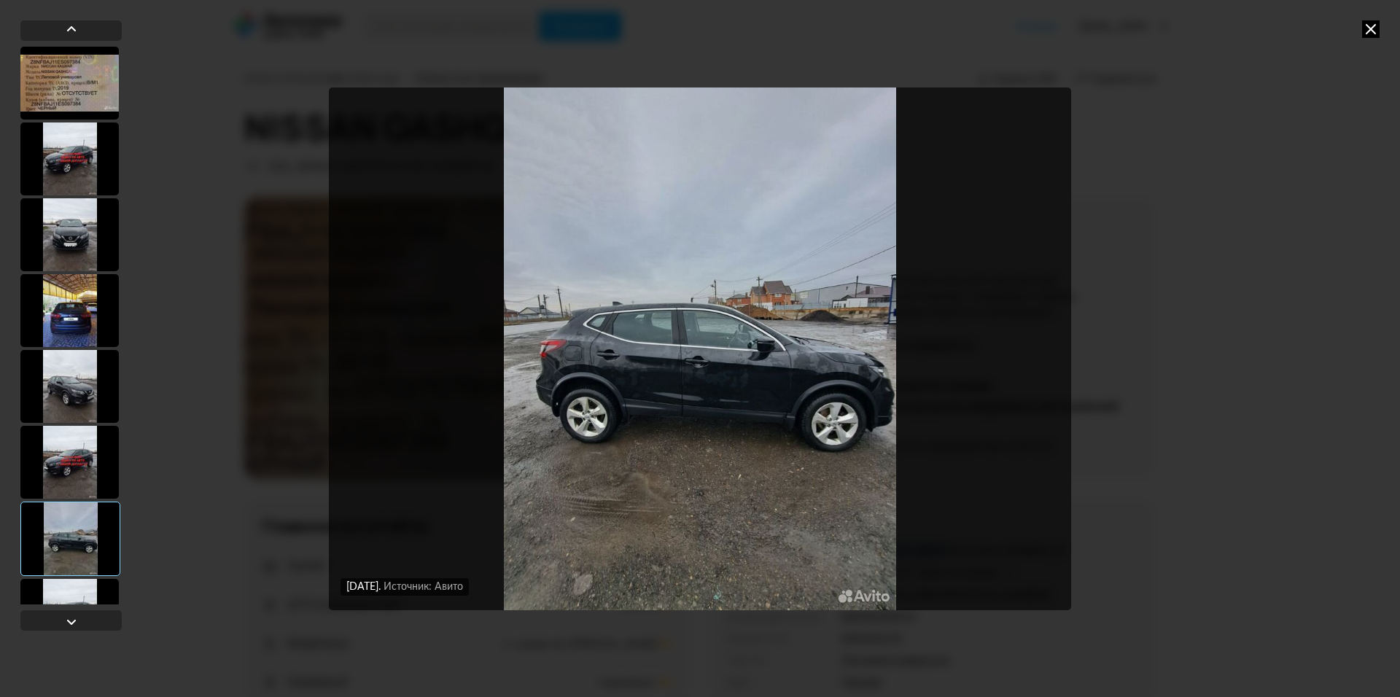
click at [1367, 25] on icon at bounding box center [1370, 28] width 17 height 17
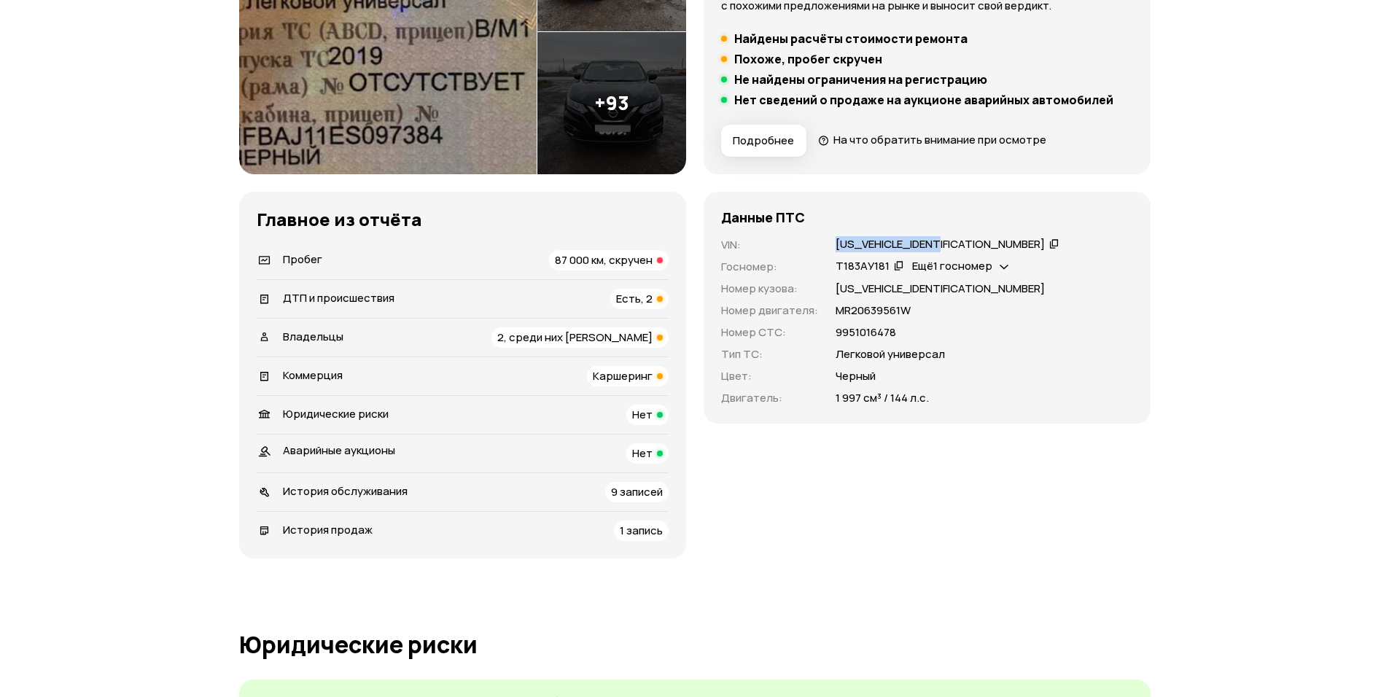
scroll to position [219, 0]
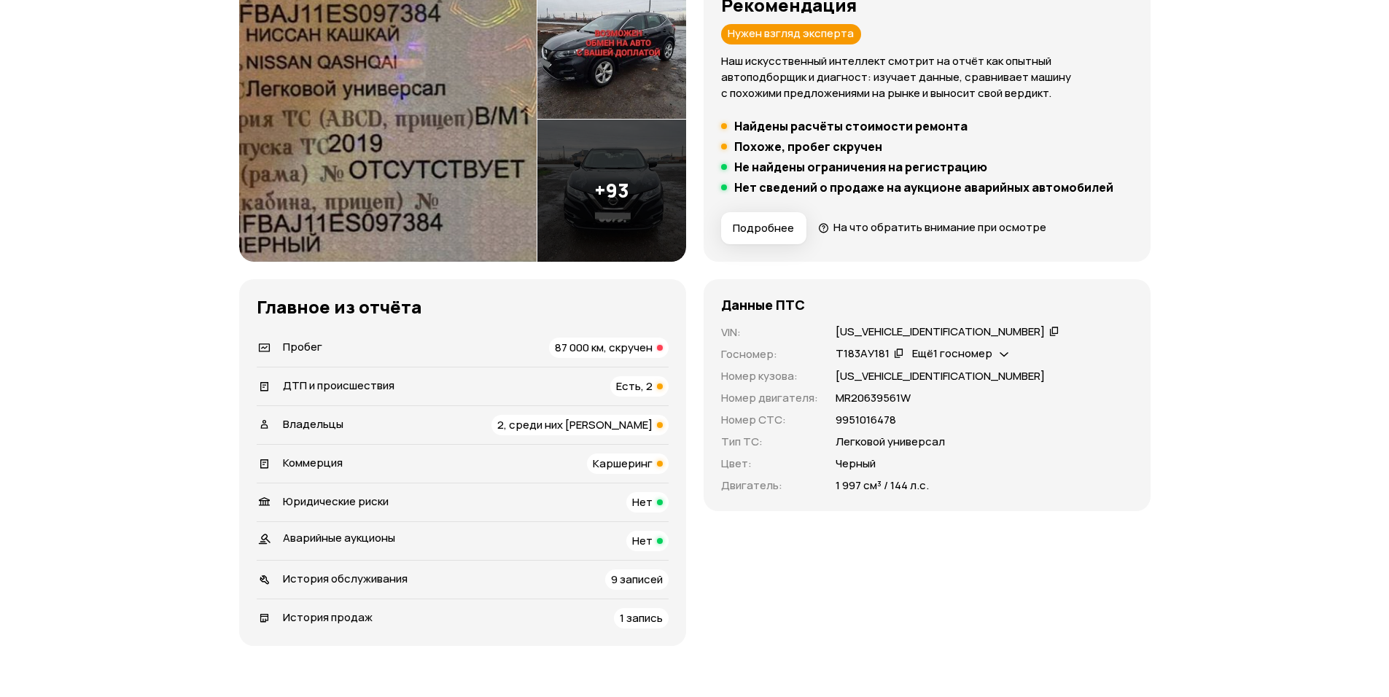
click at [592, 346] on span "87 000 км, скручен" at bounding box center [604, 347] width 98 height 15
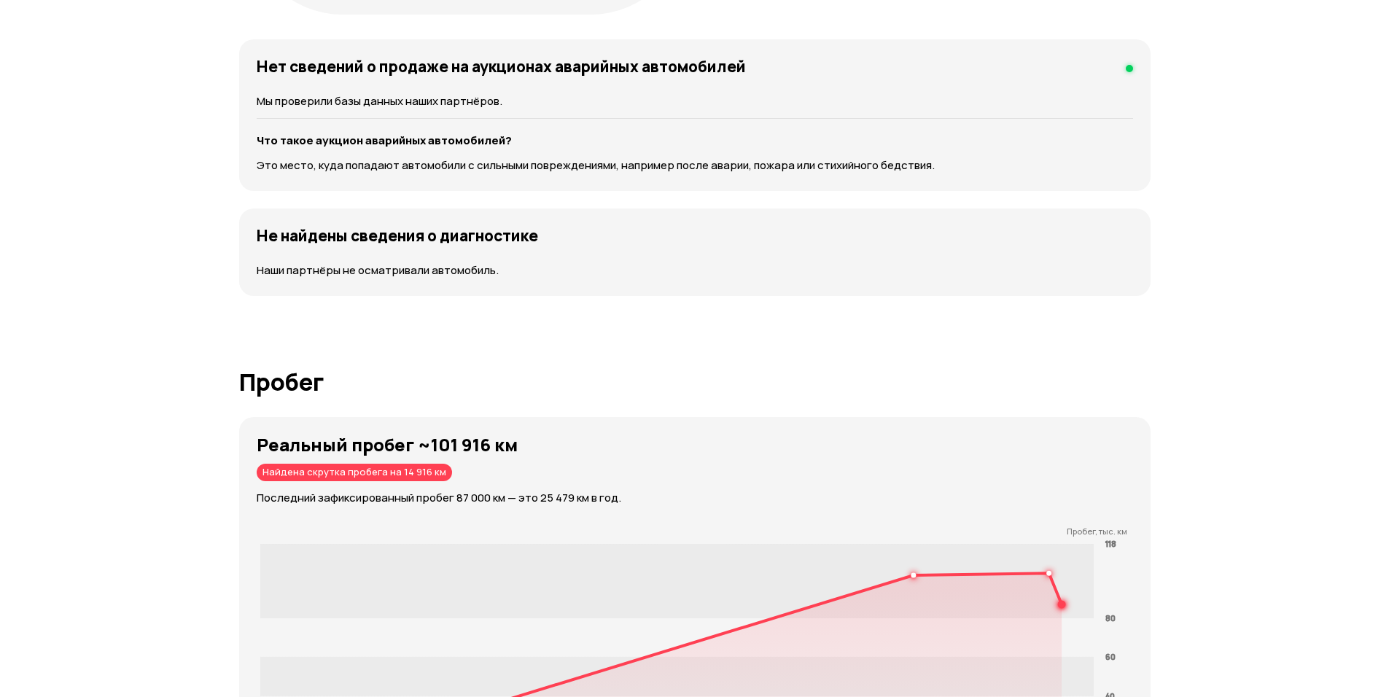
scroll to position [2266, 0]
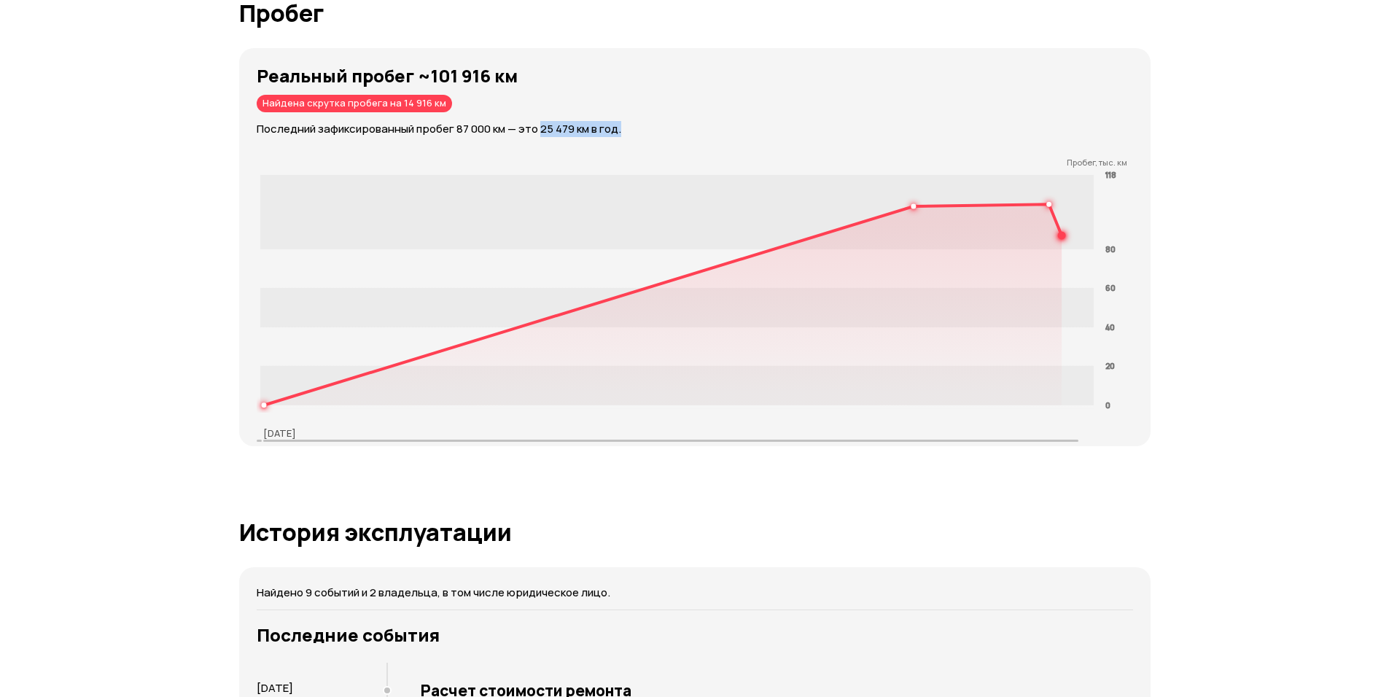
drag, startPoint x: 539, startPoint y: 131, endPoint x: 620, endPoint y: 128, distance: 81.7
click at [620, 128] on p "Последний зафиксированный пробег 87 000 км — это 25 479 км в год." at bounding box center [704, 129] width 894 height 16
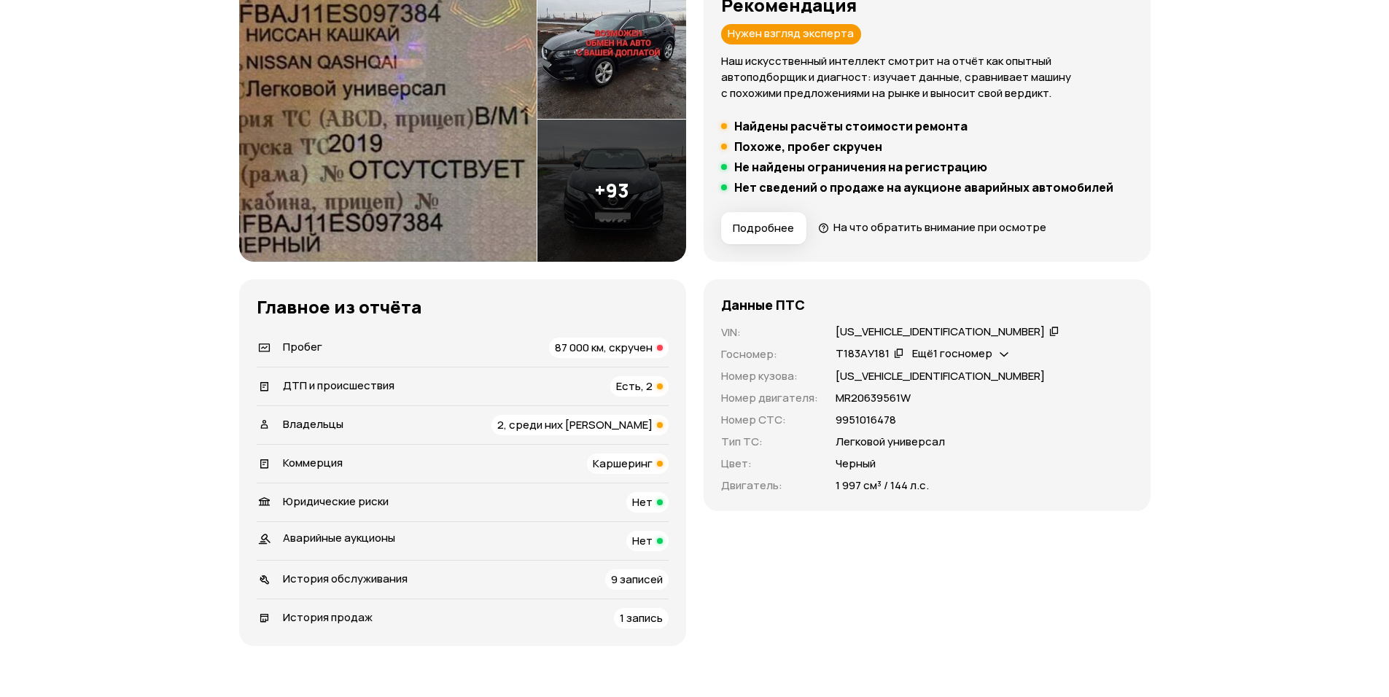
scroll to position [292, 0]
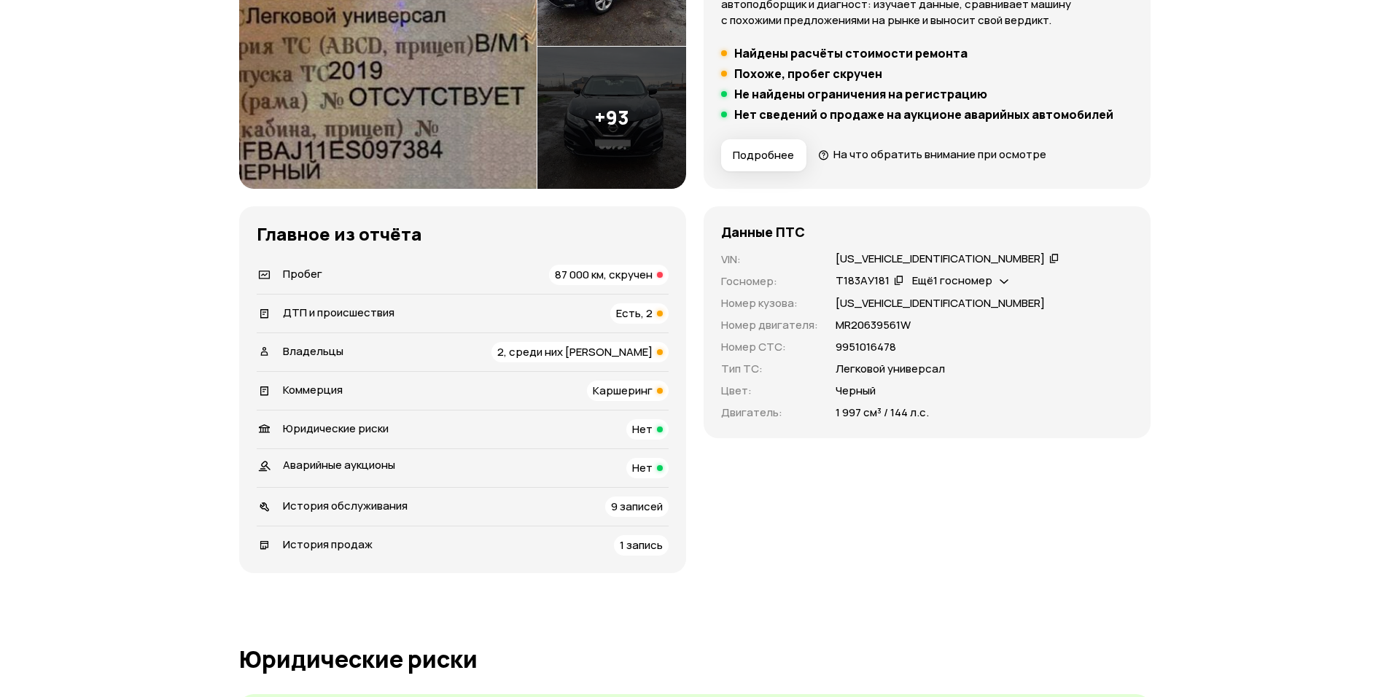
click at [600, 354] on span "2, среди них [PERSON_NAME]" at bounding box center [574, 351] width 155 height 15
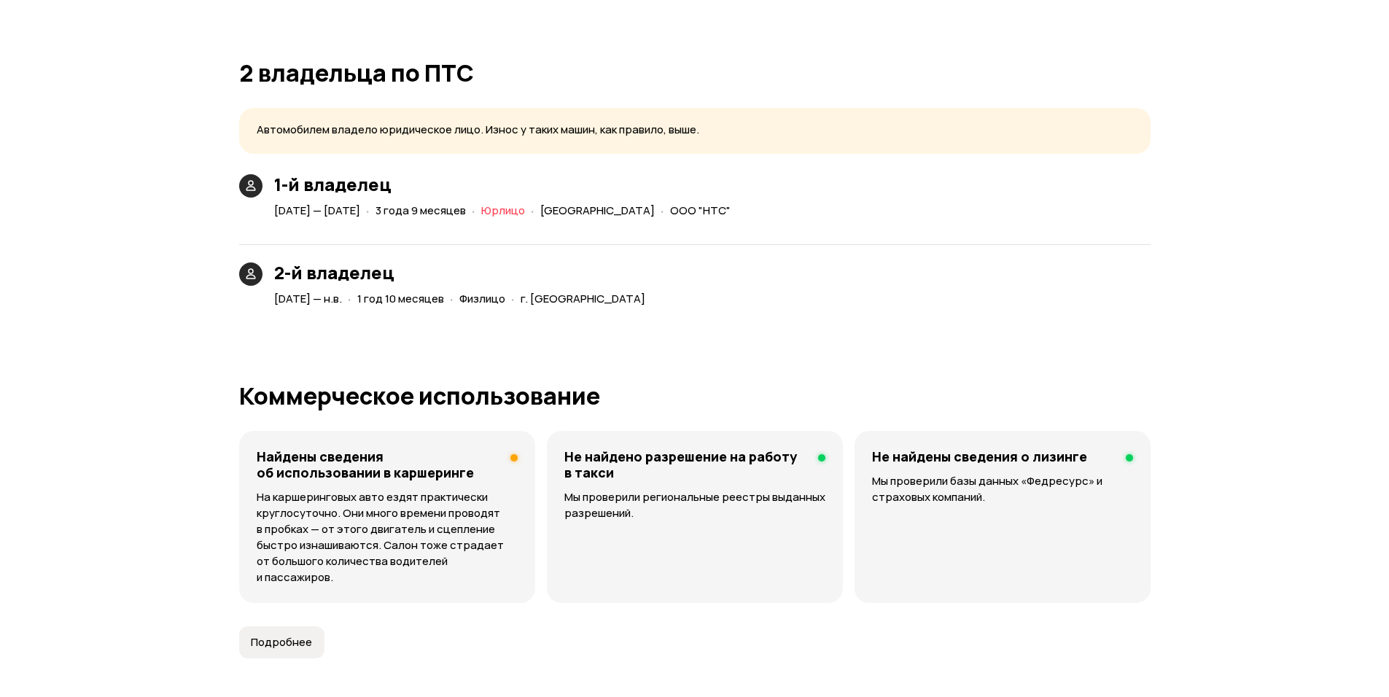
scroll to position [3324, 0]
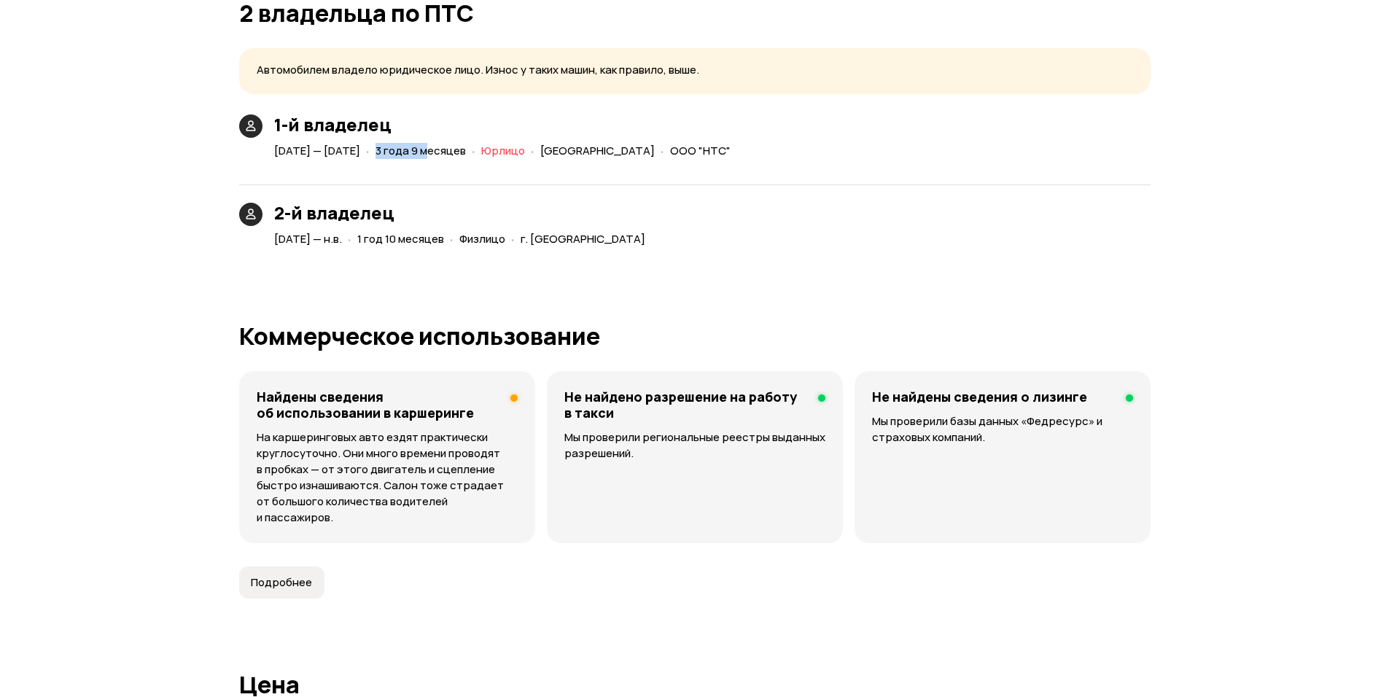
drag, startPoint x: 474, startPoint y: 148, endPoint x: 533, endPoint y: 146, distance: 59.1
click at [469, 148] on div "· 3 года 9 месяцев" at bounding box center [416, 151] width 106 height 21
drag, startPoint x: 591, startPoint y: 150, endPoint x: 634, endPoint y: 149, distance: 43.8
click at [634, 149] on div "[DATE] — [DATE] · 3 года 9 месяцев · Юрлицо · [GEOGRAPHIC_DATA] · ООО "НТС"" at bounding box center [505, 151] width 468 height 21
click at [771, 227] on div "2-й владелец [DATE] — н.в. · 1 год 10 месяцев · Физлицо · г. [GEOGRAPHIC_DATA]" at bounding box center [694, 208] width 911 height 83
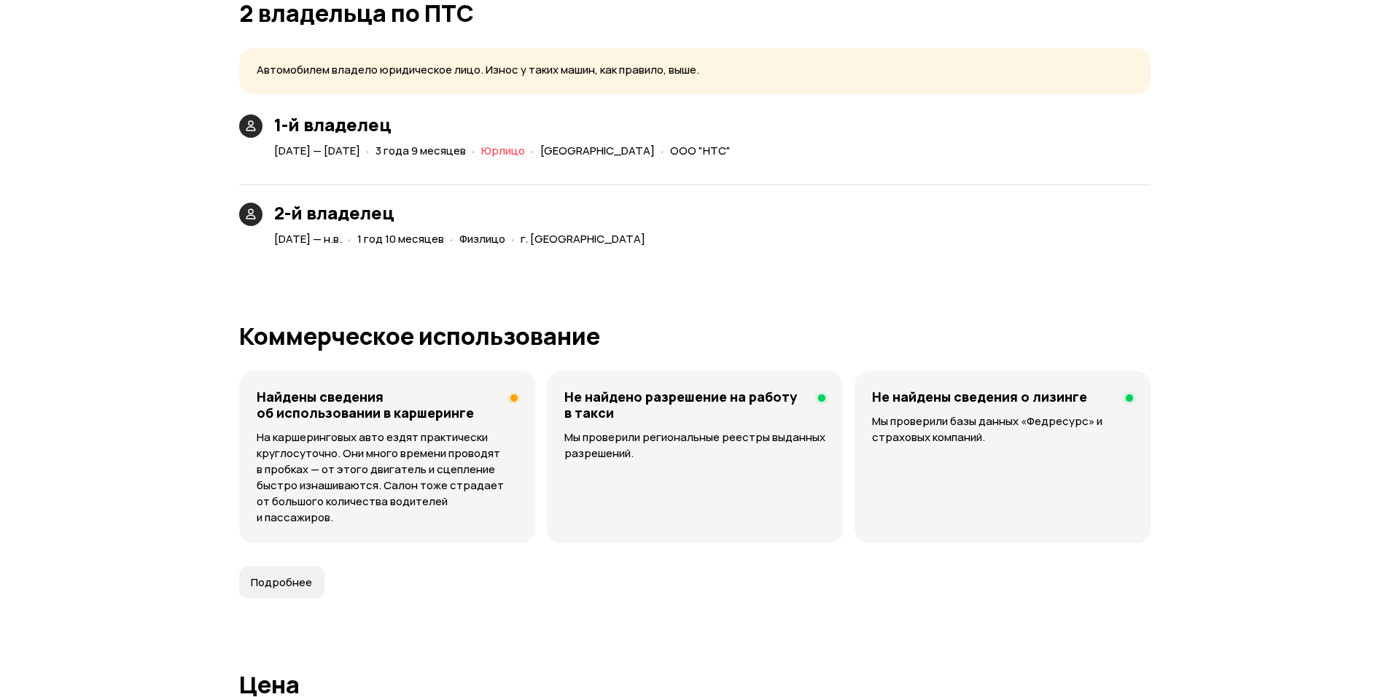
click at [422, 464] on p "На каршеринговых авто ездят практически круглосуточно. Они много времени провод…" at bounding box center [387, 477] width 261 height 96
drag, startPoint x: 504, startPoint y: 148, endPoint x: 529, endPoint y: 149, distance: 24.8
click at [466, 149] on span "3 года 9 месяцев" at bounding box center [420, 150] width 90 height 15
drag, startPoint x: 564, startPoint y: 152, endPoint x: 478, endPoint y: 145, distance: 87.1
click at [466, 145] on span "3 года 9 месяцев" at bounding box center [420, 150] width 90 height 15
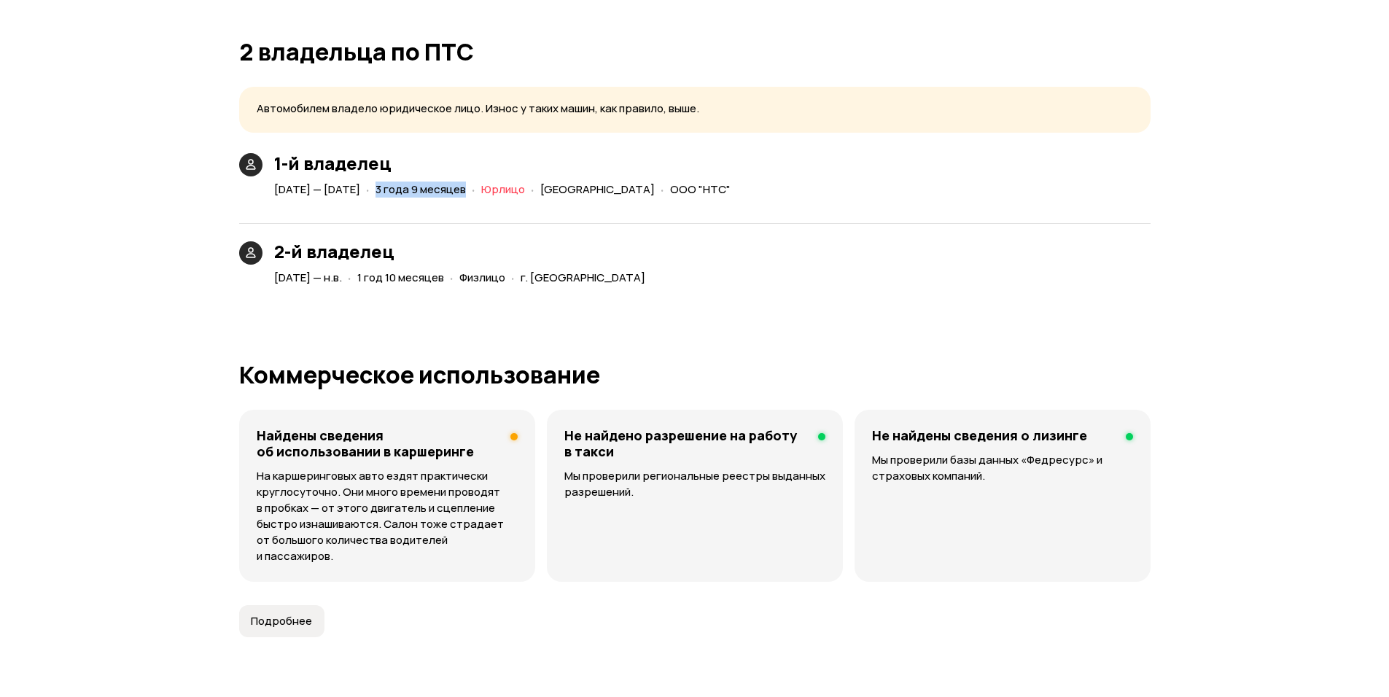
scroll to position [3251, 0]
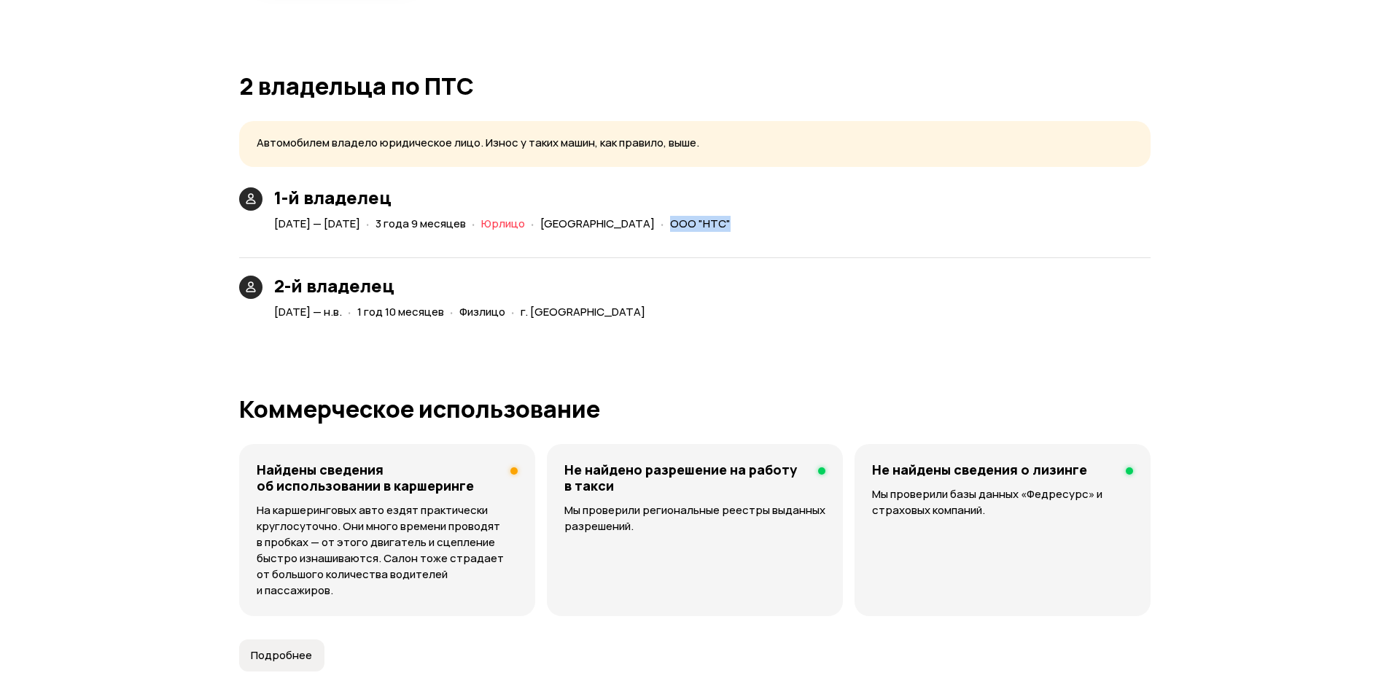
drag, startPoint x: 717, startPoint y: 224, endPoint x: 786, endPoint y: 227, distance: 69.3
click at [733, 220] on div "· ООО "НТС"" at bounding box center [696, 224] width 76 height 21
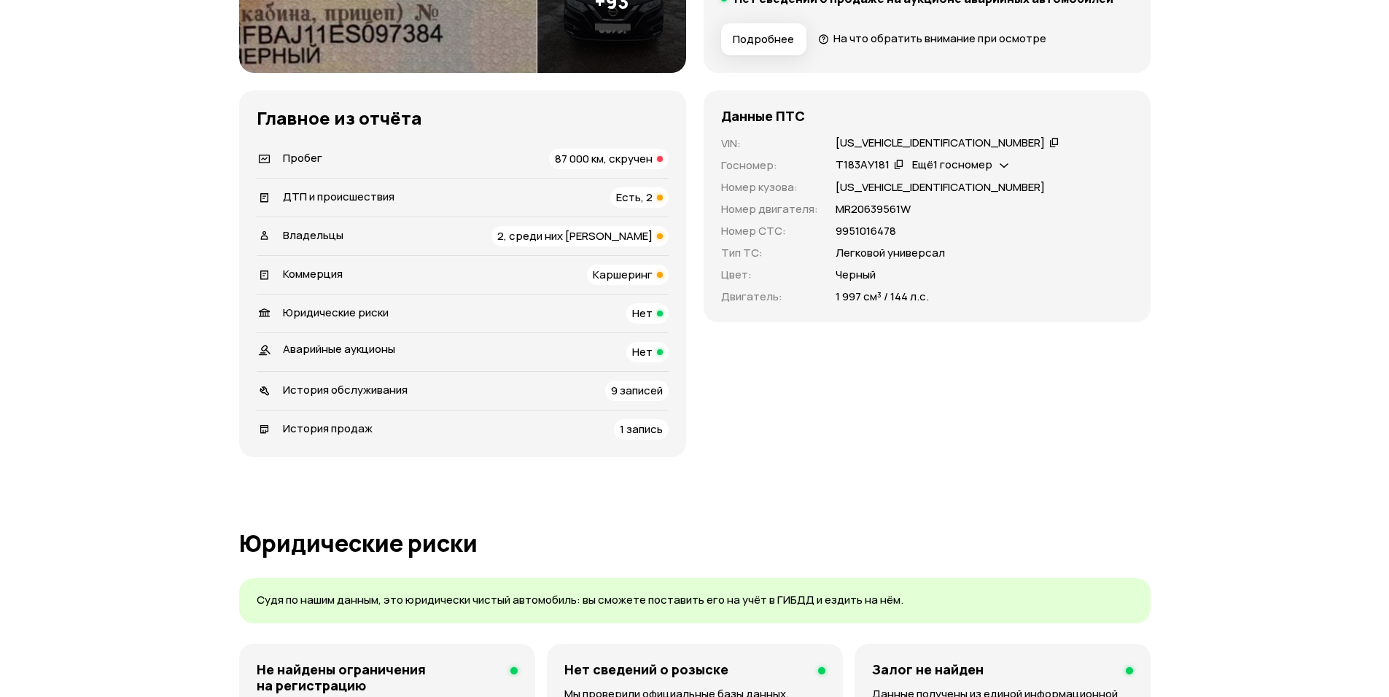
scroll to position [335, 0]
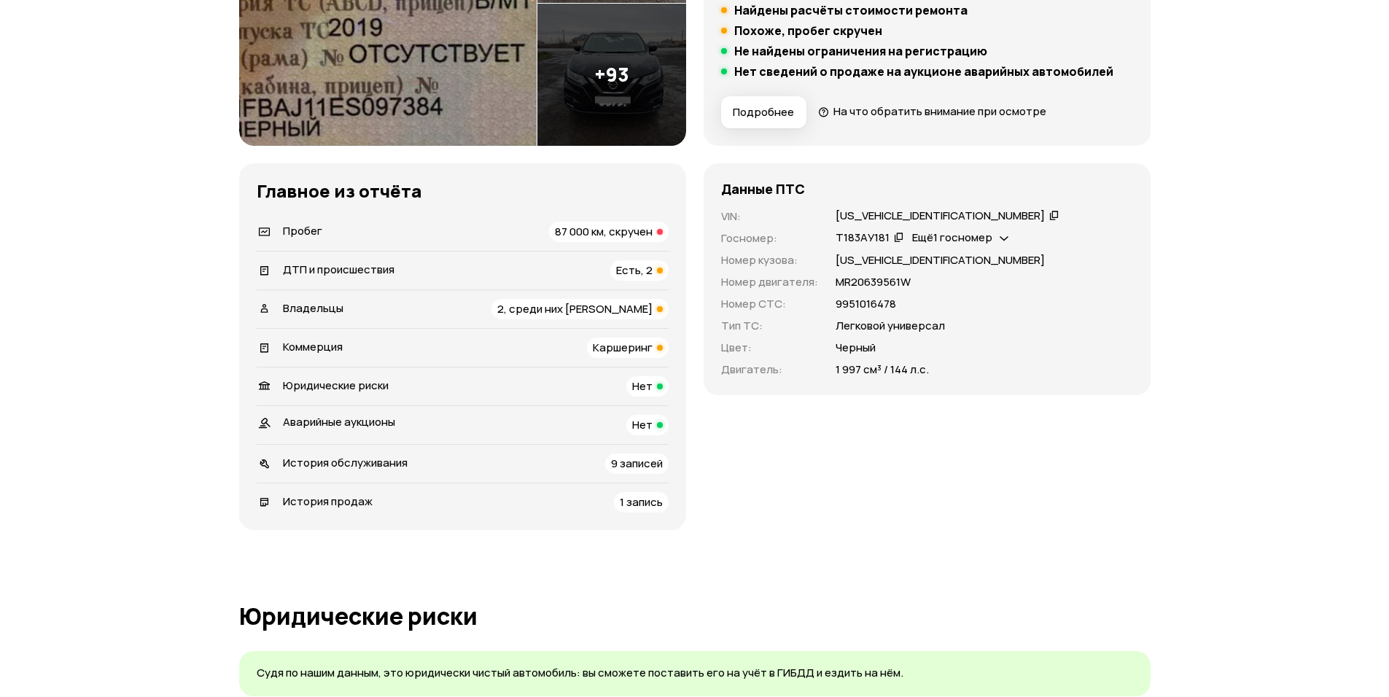
click at [638, 274] on span "Есть, 2" at bounding box center [634, 269] width 36 height 15
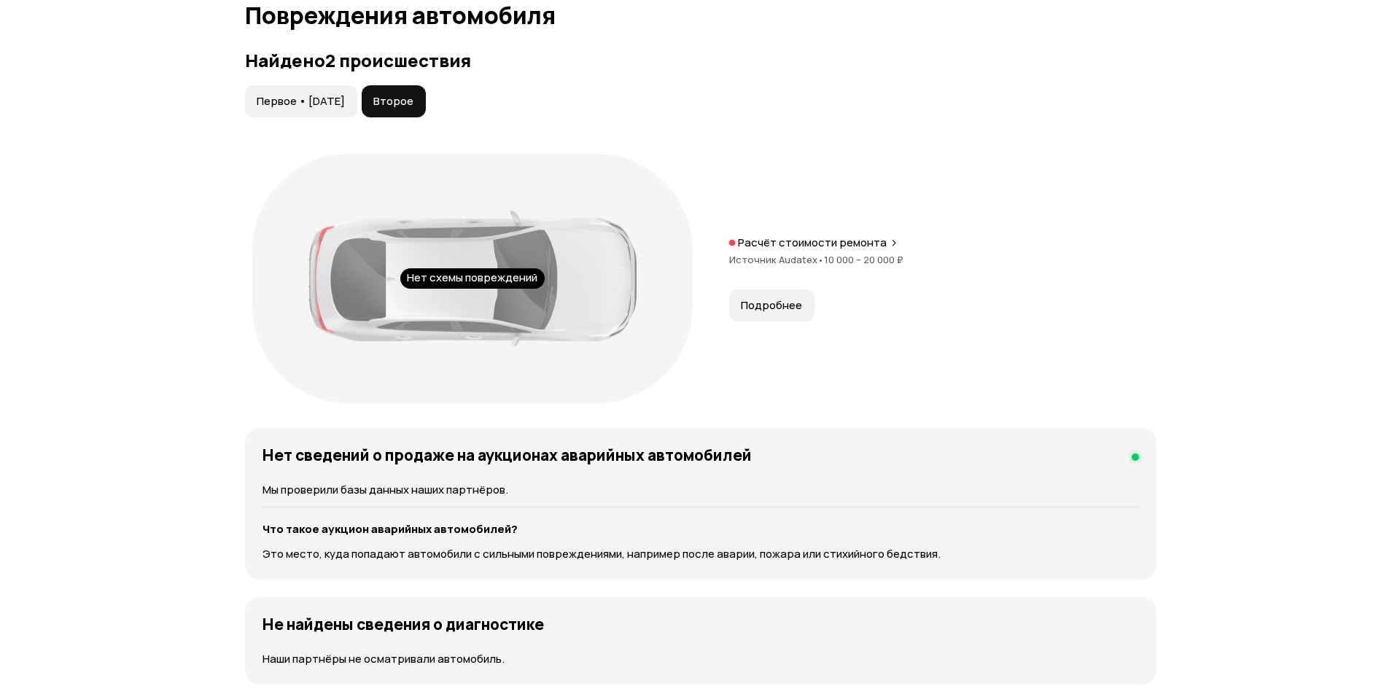
scroll to position [1511, 0]
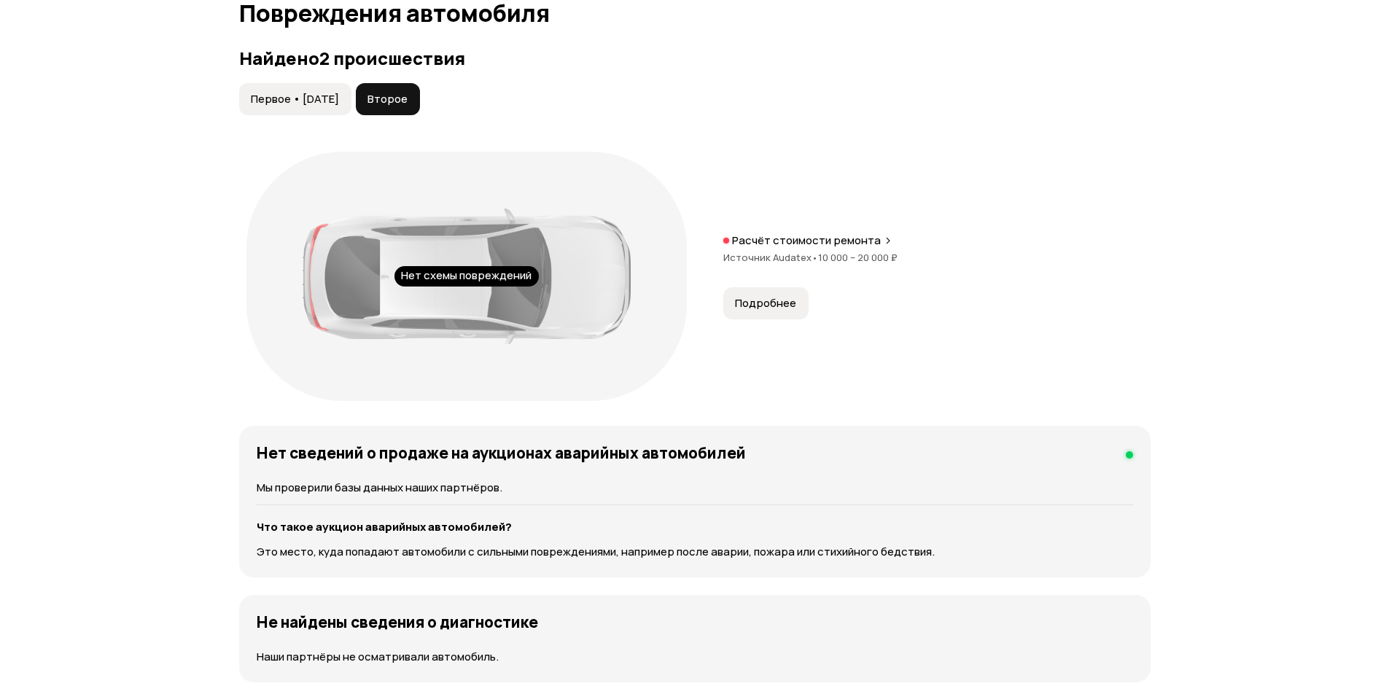
click at [314, 100] on span "Первое • [DATE]" at bounding box center [295, 99] width 88 height 15
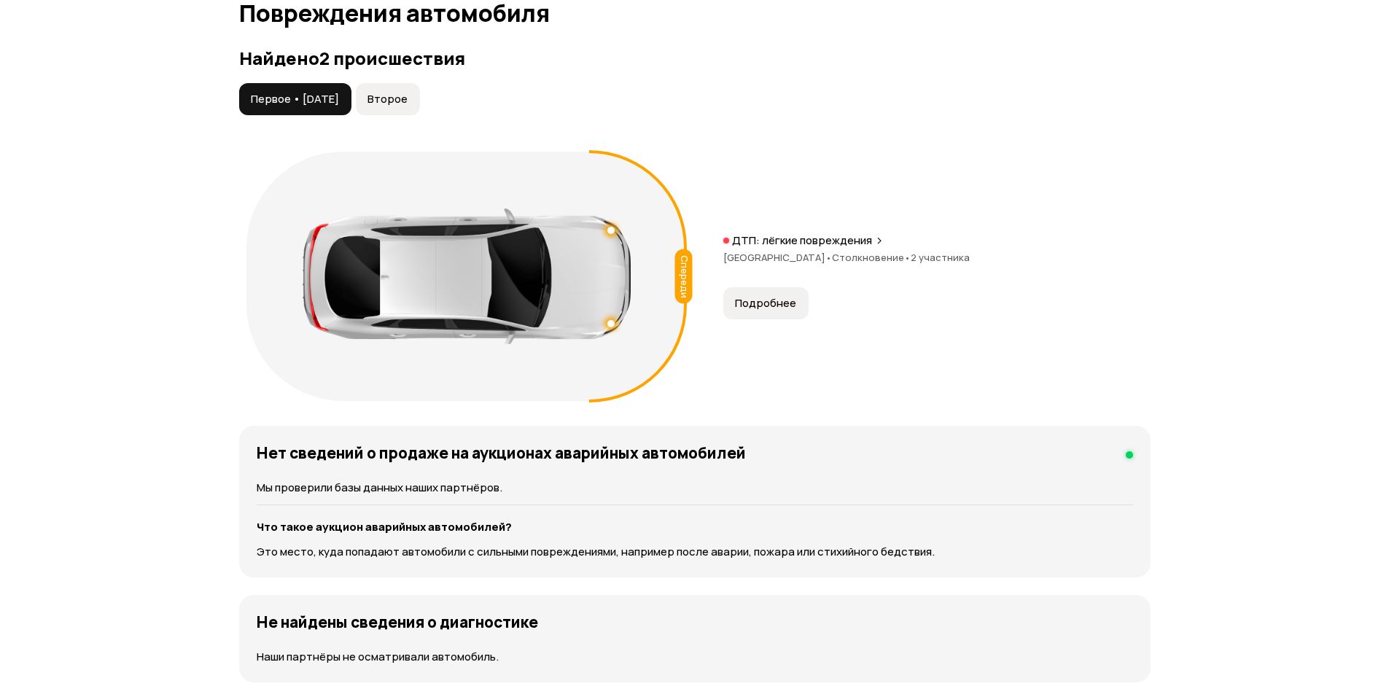
click at [787, 305] on span "Подробнее" at bounding box center [765, 303] width 61 height 15
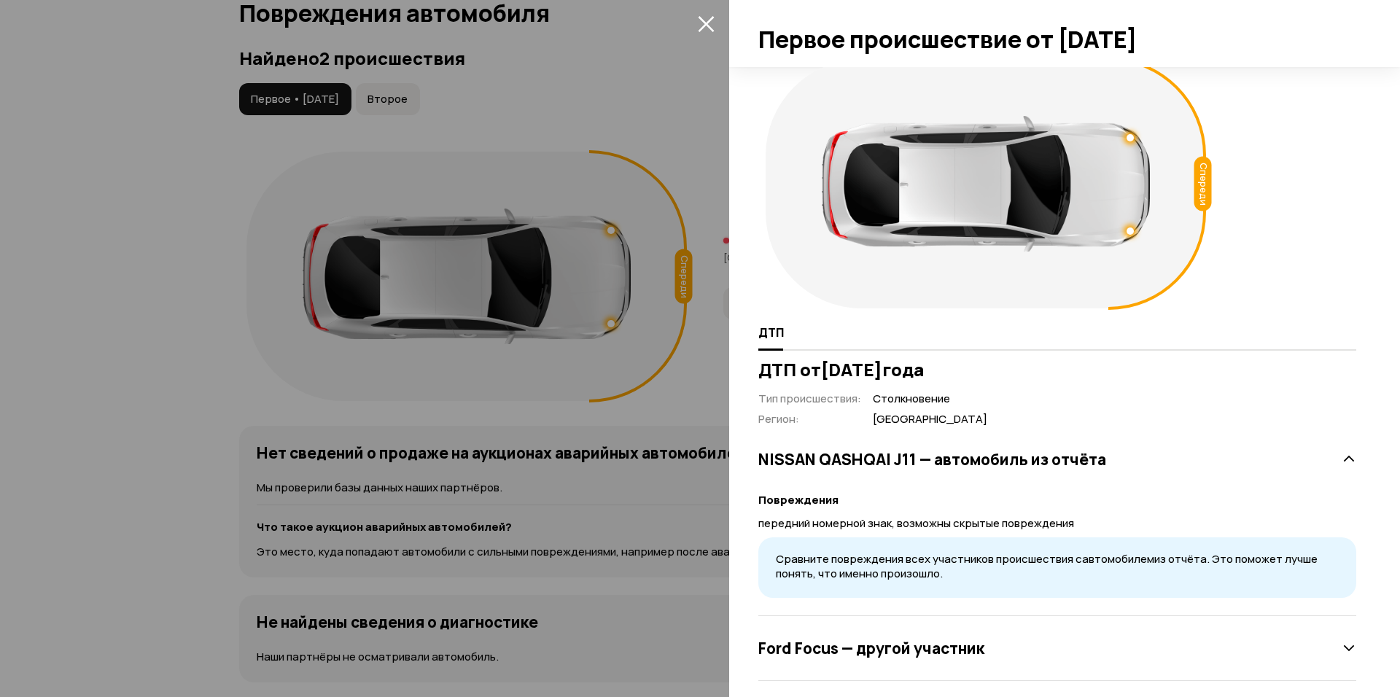
scroll to position [28, 0]
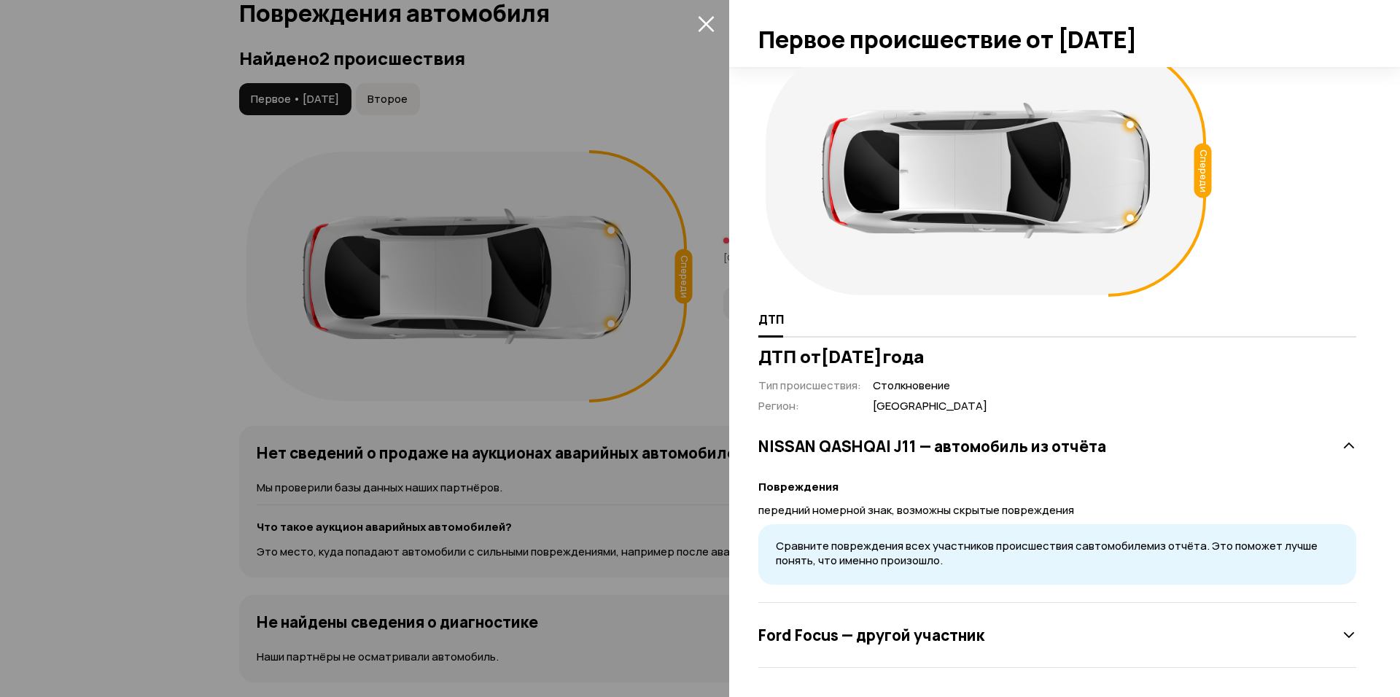
click at [915, 638] on h3 "Ford Focus — другой участник" at bounding box center [871, 635] width 226 height 19
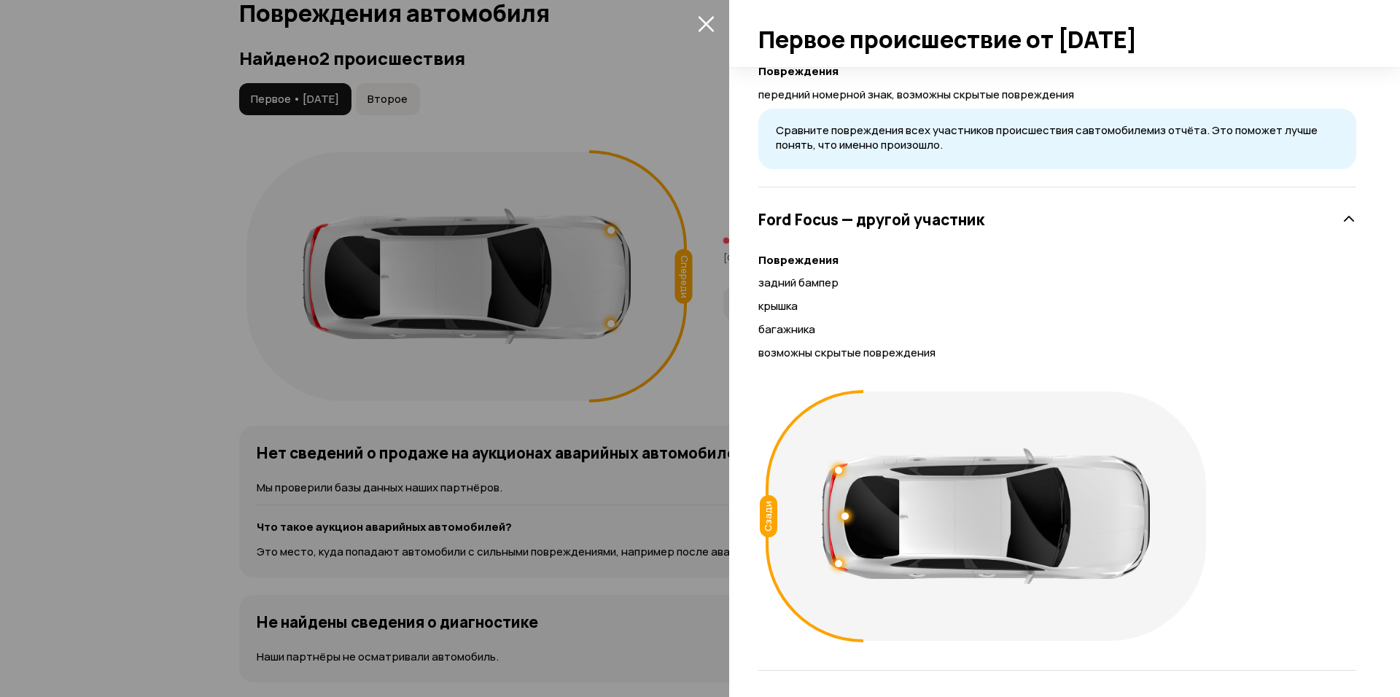
scroll to position [447, 0]
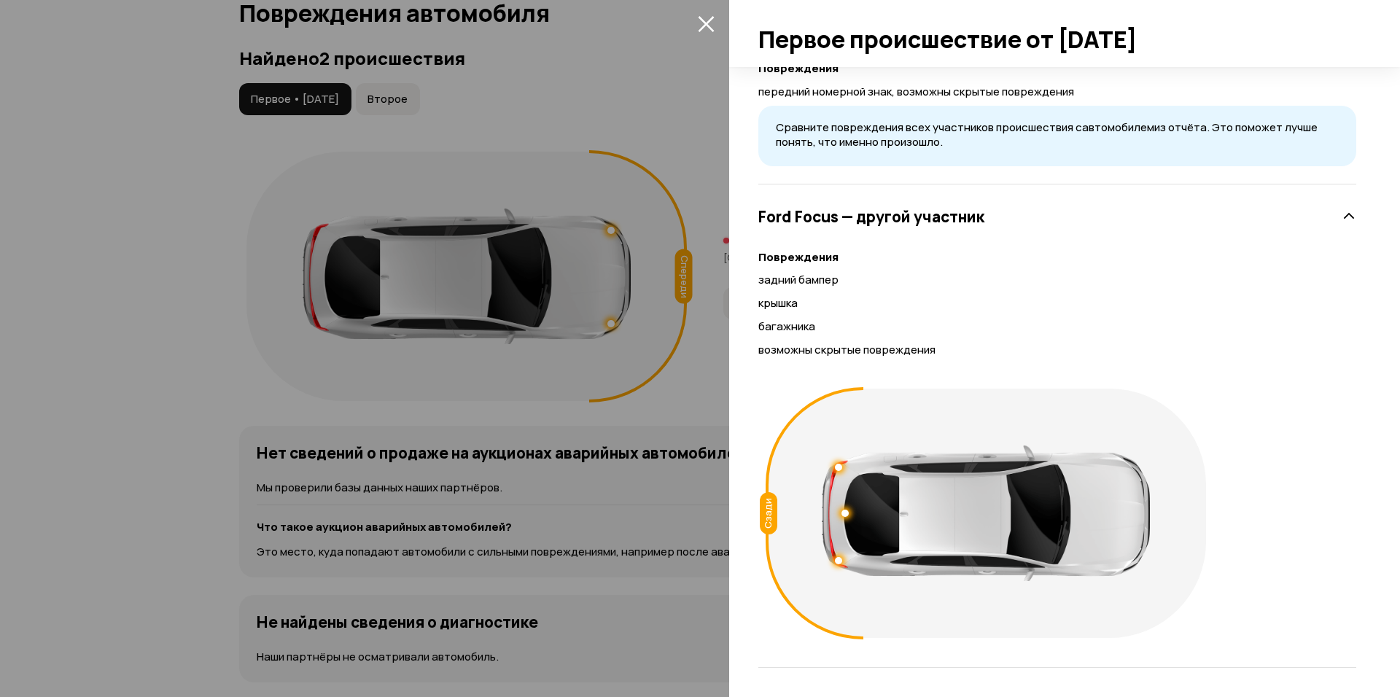
click at [715, 26] on button "закрыть" at bounding box center [705, 23] width 23 height 23
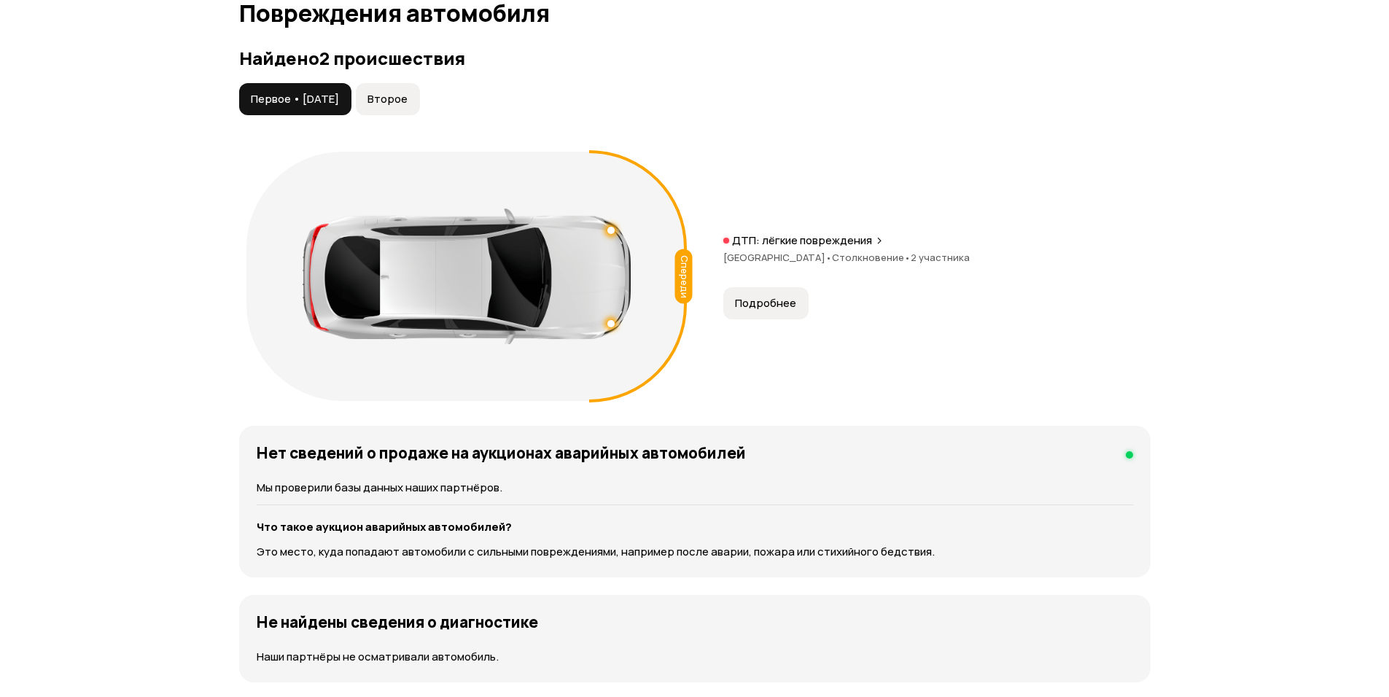
click at [405, 102] on span "Второе" at bounding box center [387, 99] width 40 height 15
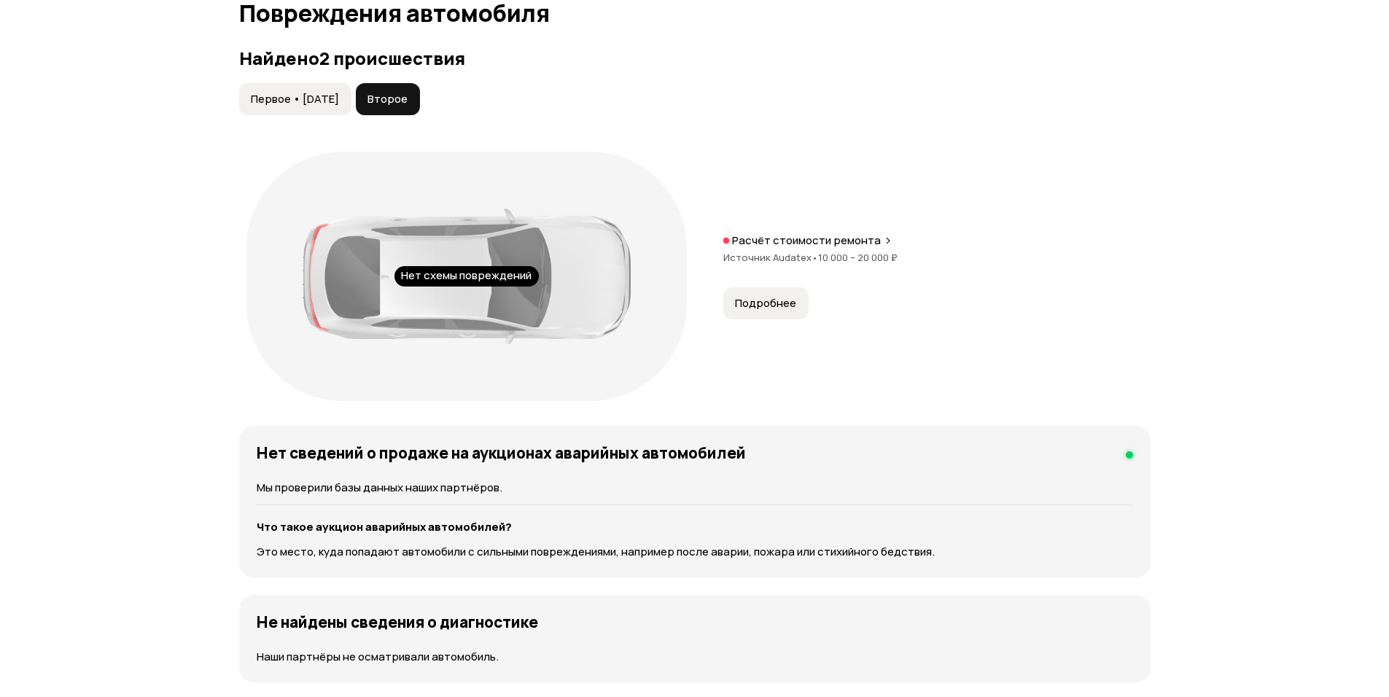
click at [772, 311] on button "Подробнее" at bounding box center [765, 303] width 85 height 32
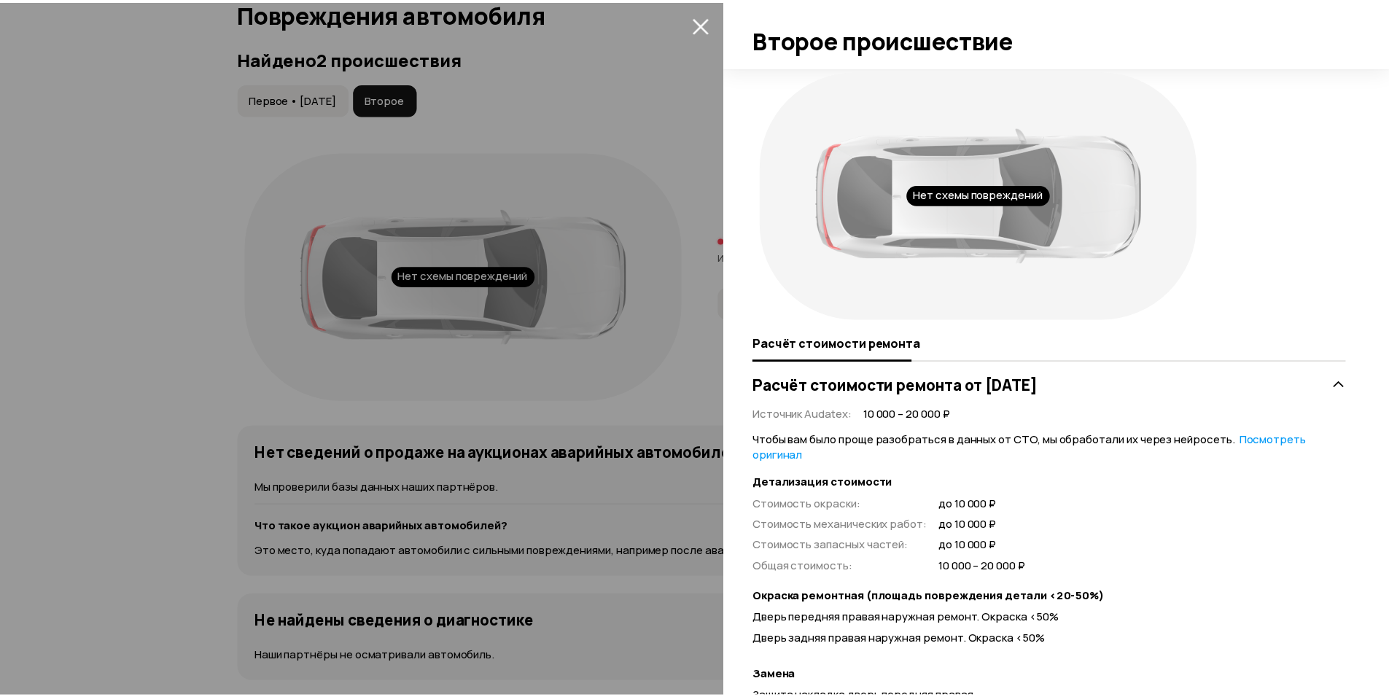
scroll to position [0, 0]
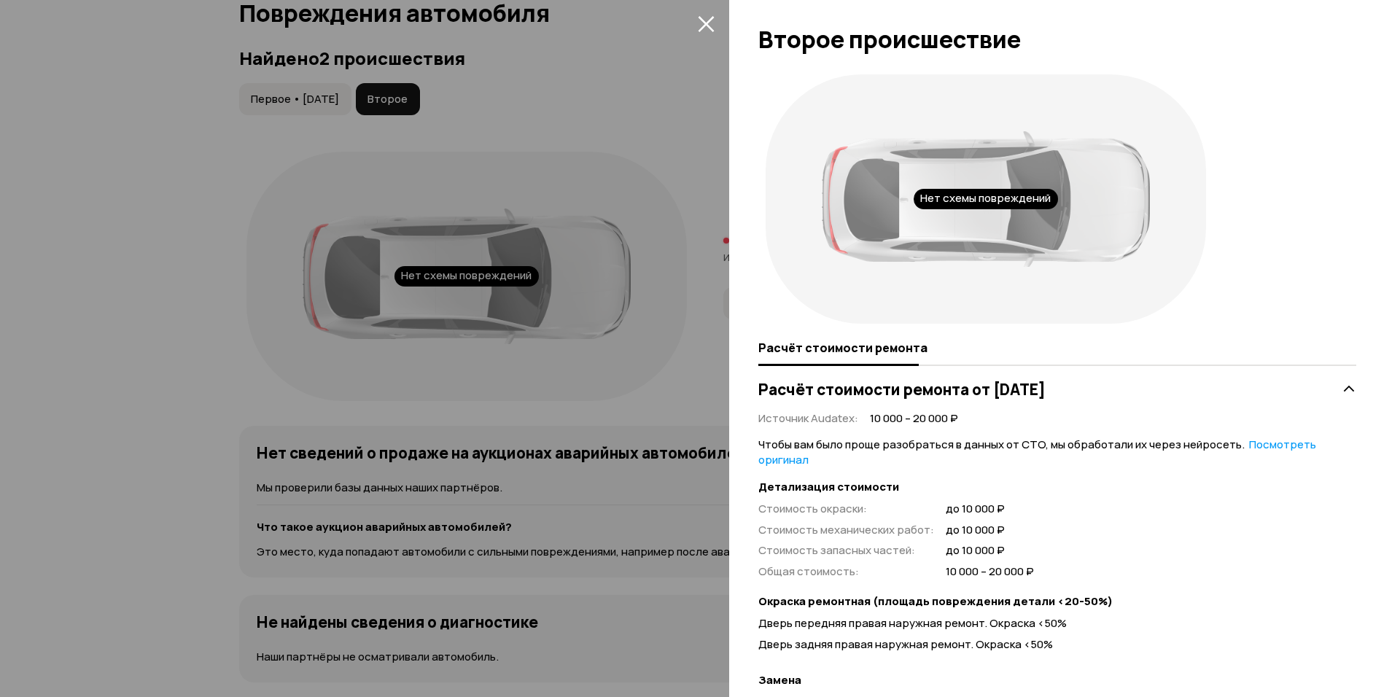
click at [708, 25] on icon "закрыть" at bounding box center [706, 24] width 16 height 16
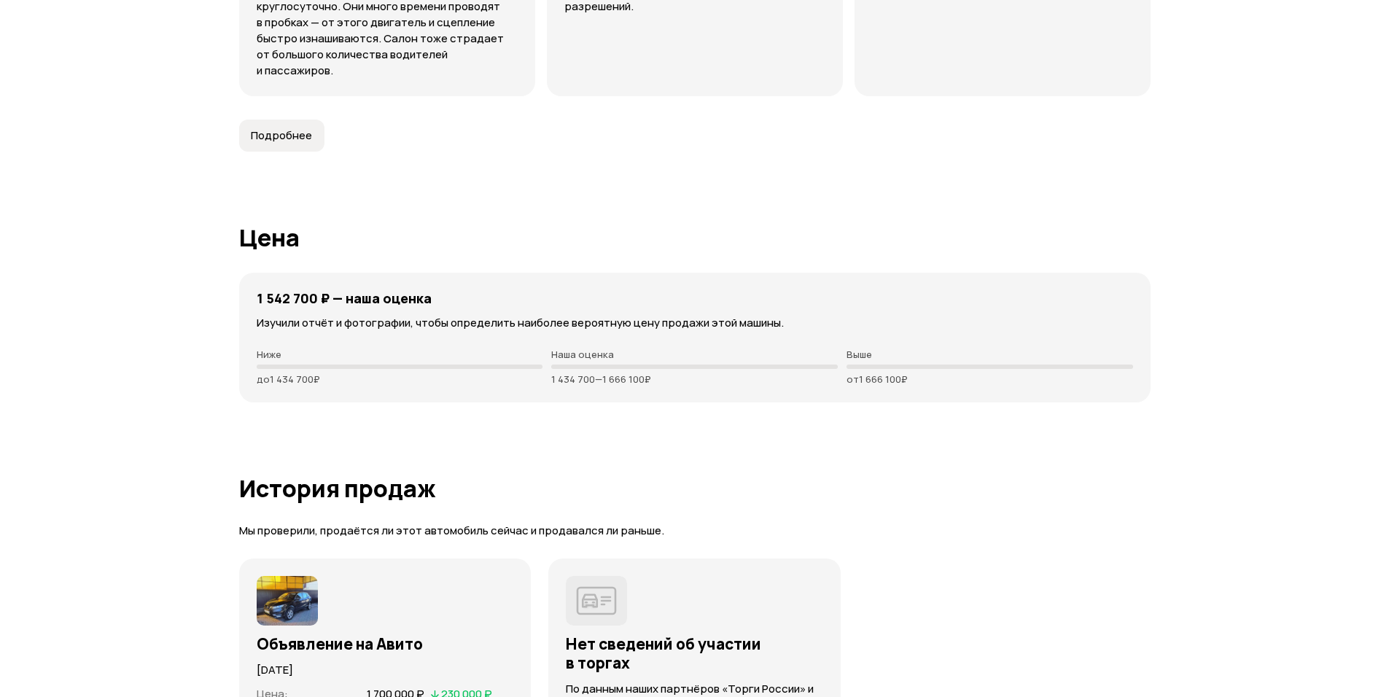
scroll to position [3844, 0]
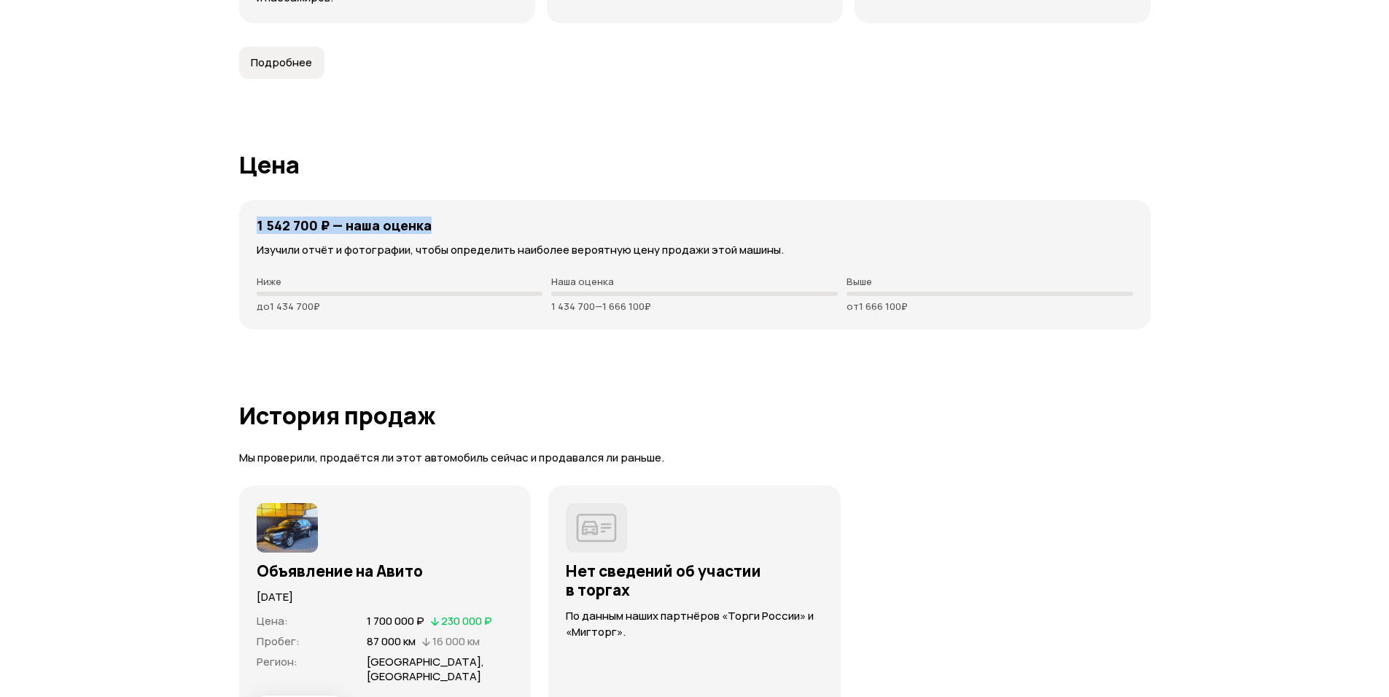
drag, startPoint x: 254, startPoint y: 225, endPoint x: 434, endPoint y: 222, distance: 179.4
click at [434, 222] on div "1 542 700 ₽ — наша оценка Изучили отчёт и фотографии, чтобы определить наиболее…" at bounding box center [694, 265] width 911 height 130
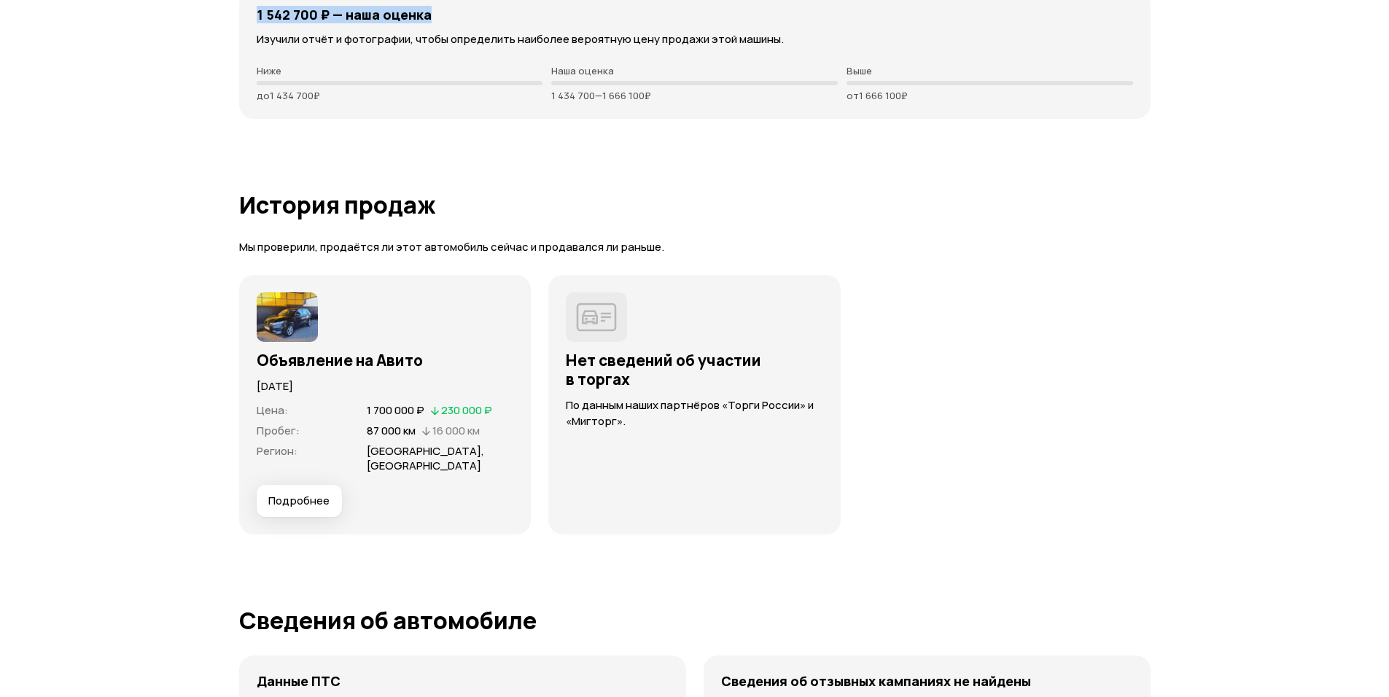
scroll to position [4063, 0]
